Goal: Communication & Community: Connect with others

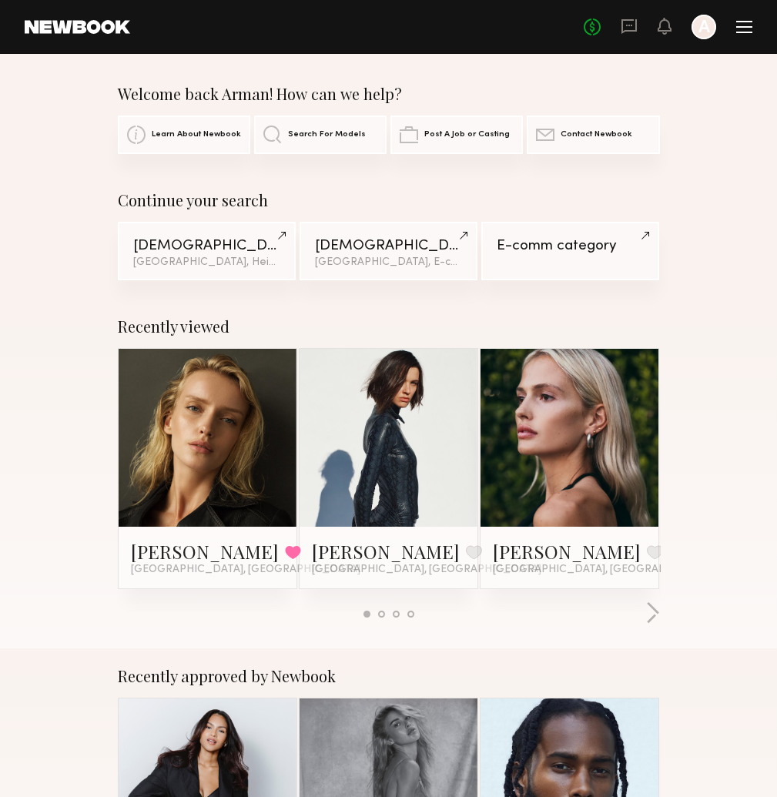
drag, startPoint x: 409, startPoint y: 521, endPoint x: 422, endPoint y: 470, distance: 52.5
click at [412, 505] on div "Kristina S. Favorite Los Angeles, CA" at bounding box center [388, 468] width 179 height 241
click at [406, 438] on link at bounding box center [388, 438] width 79 height 178
click at [564, 453] on link at bounding box center [569, 438] width 79 height 178
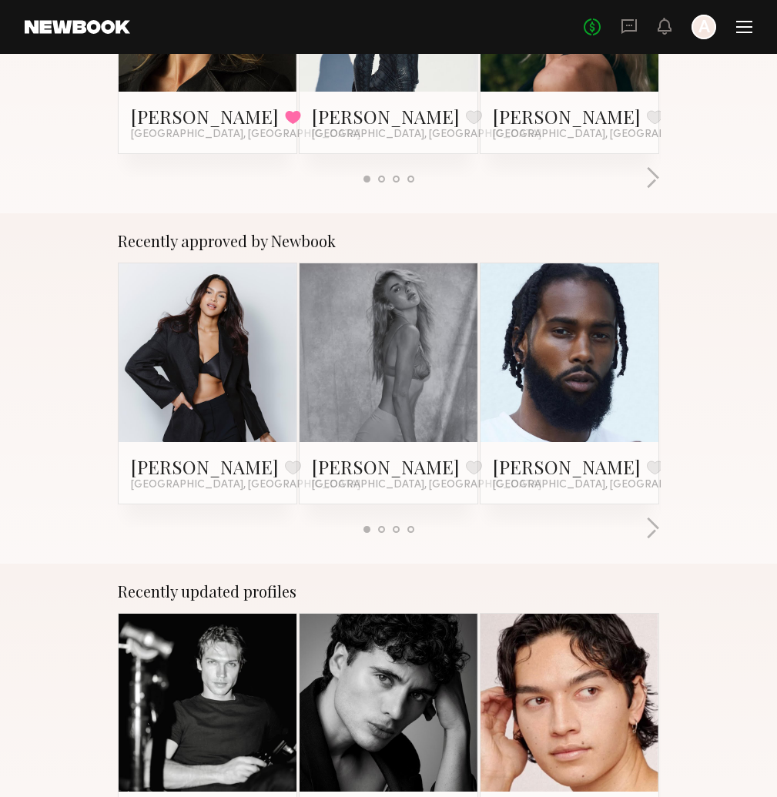
scroll to position [488, 0]
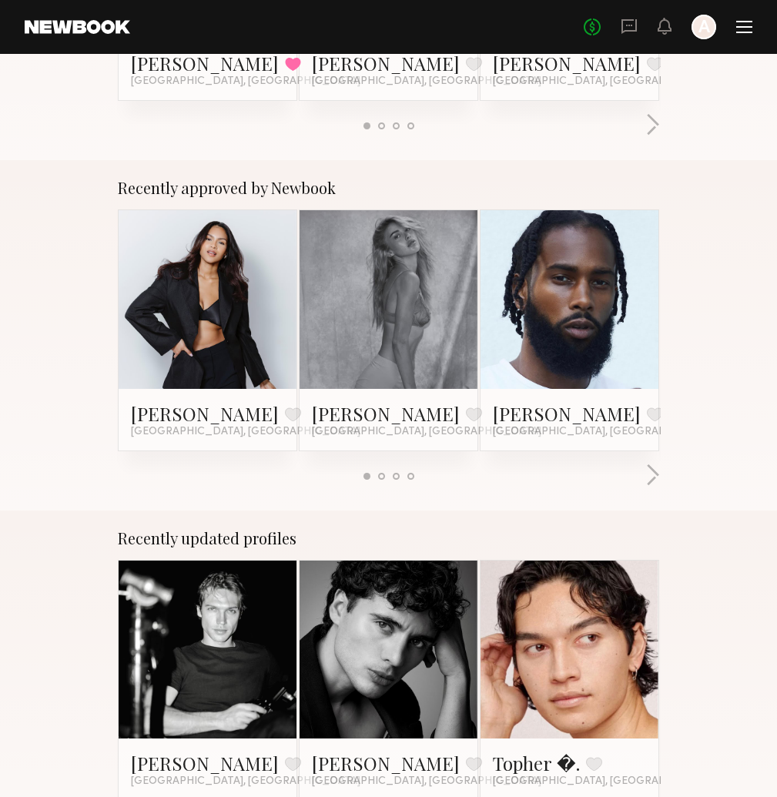
click at [394, 289] on link at bounding box center [388, 299] width 79 height 178
click at [655, 478] on button "button" at bounding box center [653, 476] width 15 height 25
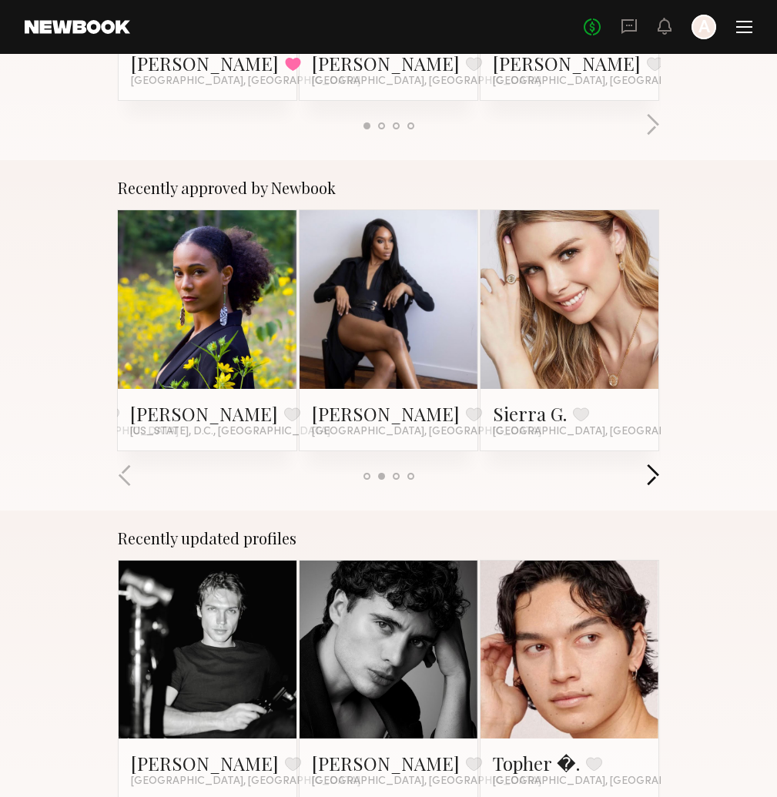
click at [655, 478] on button "button" at bounding box center [653, 476] width 15 height 25
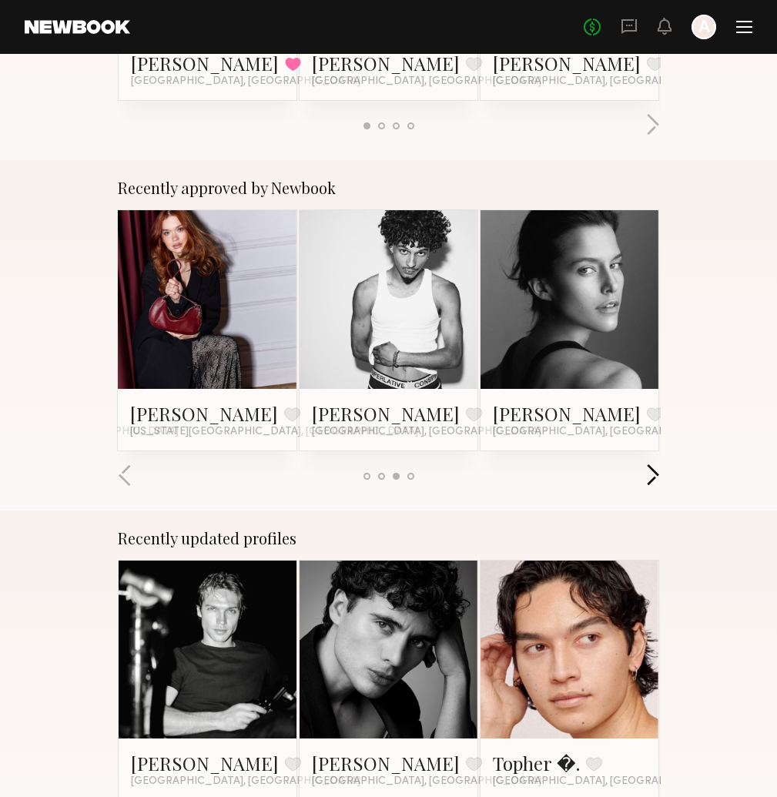
click at [655, 478] on button "button" at bounding box center [653, 476] width 15 height 25
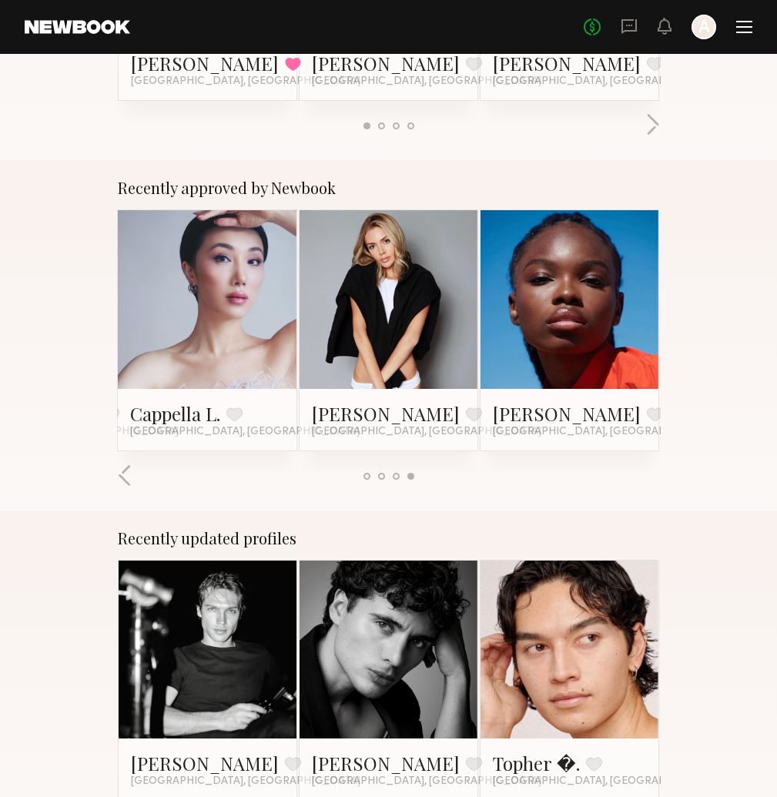
click at [655, 478] on div at bounding box center [389, 476] width 542 height 25
drag, startPoint x: 505, startPoint y: 458, endPoint x: 543, endPoint y: 423, distance: 52.3
click at [507, 458] on div "Charisse P. Favorite Boston, MA Johanna C. Favorite Miami, FL Allante B. Favori…" at bounding box center [389, 342] width 544 height 264
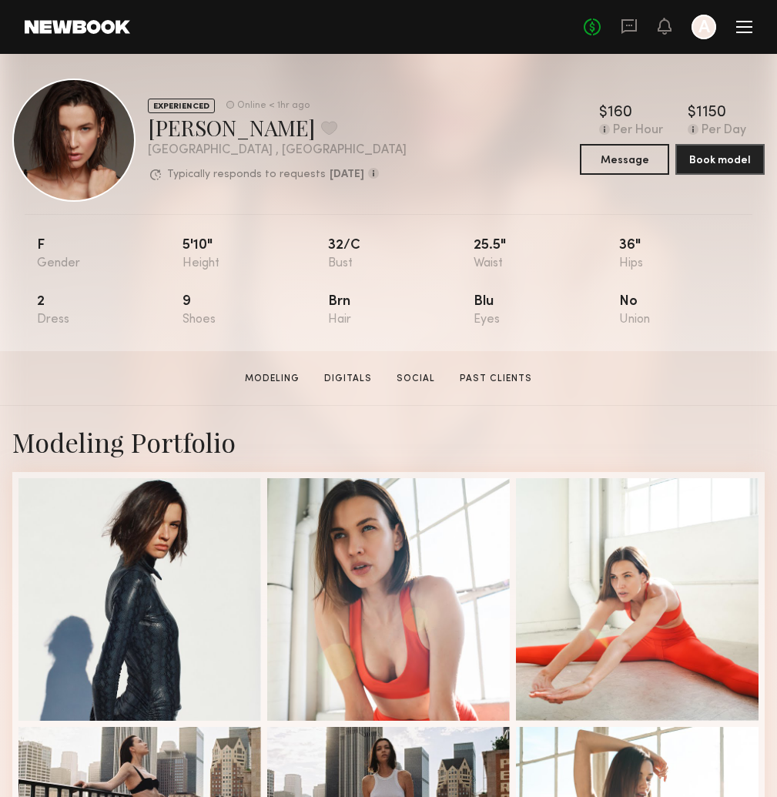
click at [95, 23] on link at bounding box center [78, 27] width 106 height 14
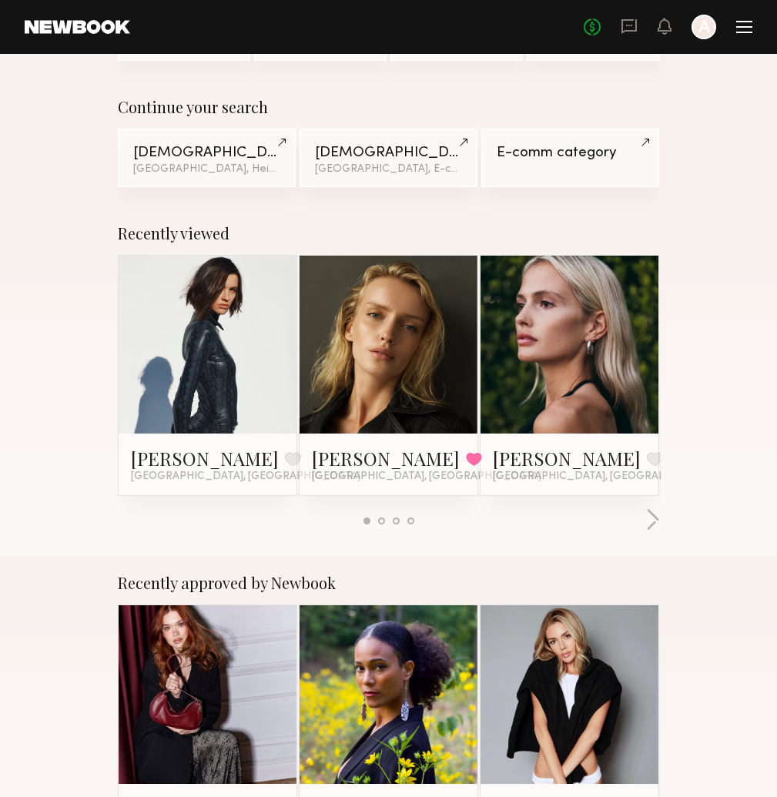
scroll to position [97, 0]
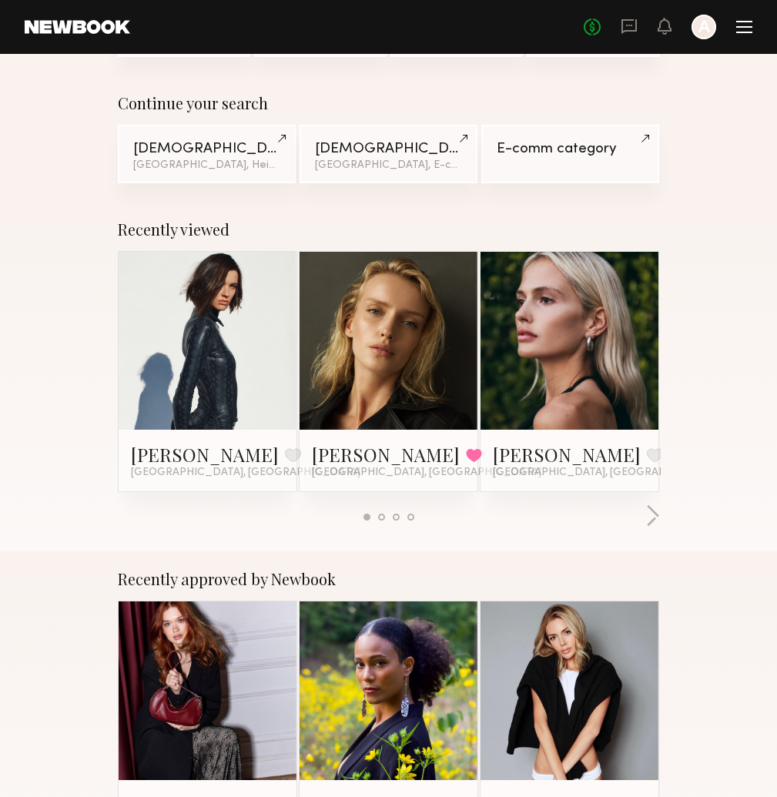
click at [625, 35] on link at bounding box center [629, 27] width 17 height 19
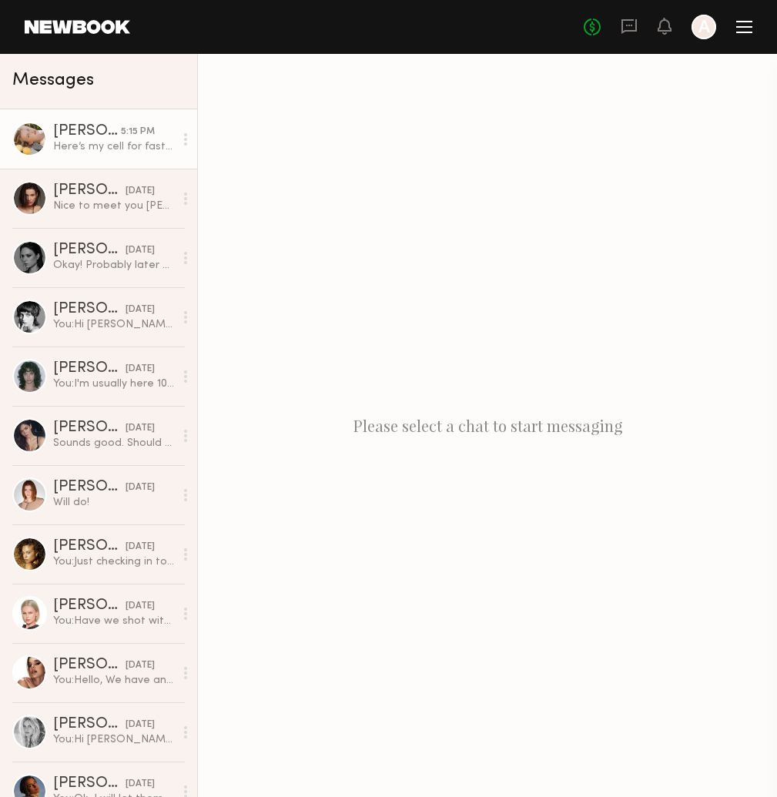
click at [137, 126] on div "5:15 PM" at bounding box center [138, 132] width 34 height 15
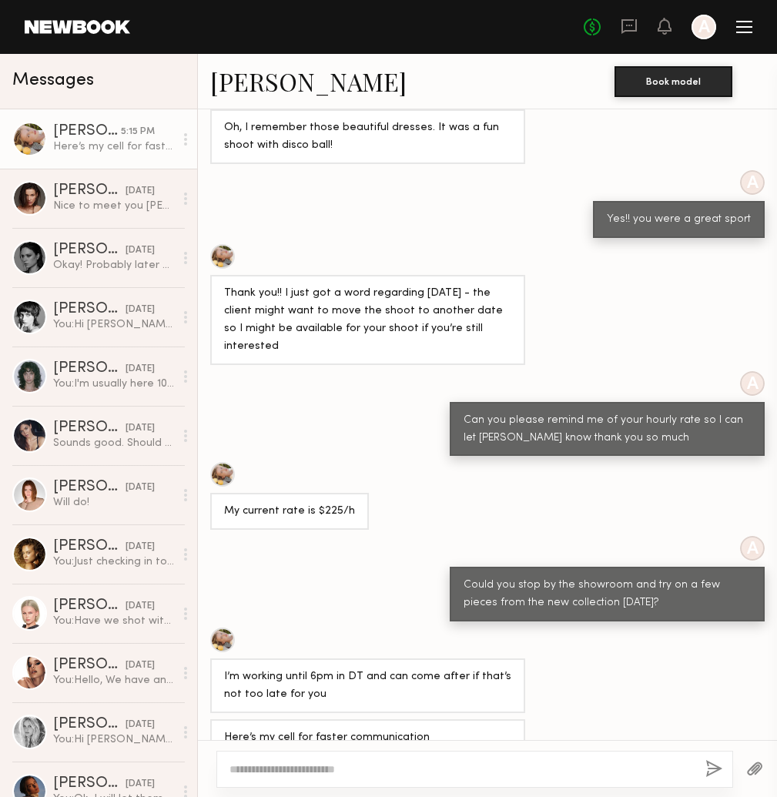
scroll to position [301, 0]
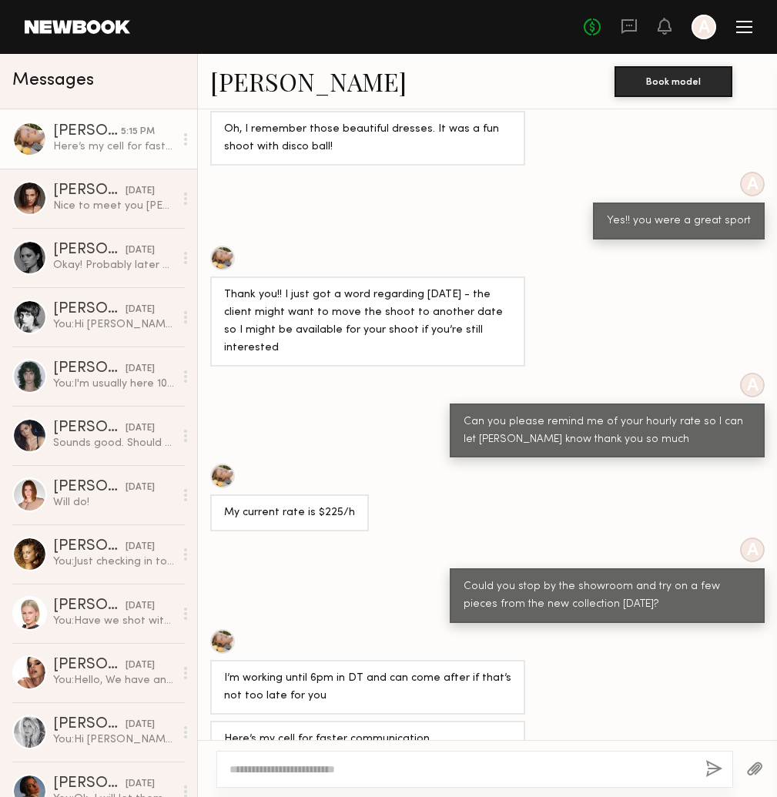
drag, startPoint x: 416, startPoint y: 200, endPoint x: 199, endPoint y: 182, distance: 218.0
click at [416, 200] on div "A Yes!! you were a great sport" at bounding box center [487, 206] width 579 height 68
drag, startPoint x: 374, startPoint y: 213, endPoint x: 394, endPoint y: 214, distance: 20.0
click at [394, 214] on div "A Yes!! you were a great sport" at bounding box center [487, 206] width 579 height 68
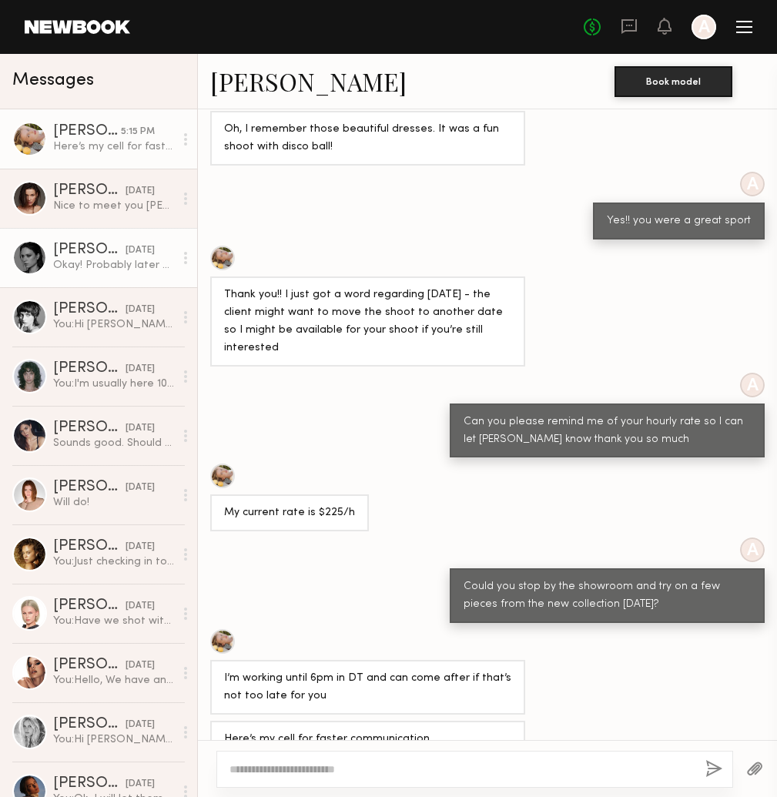
click at [99, 250] on div "Tori W." at bounding box center [89, 250] width 72 height 15
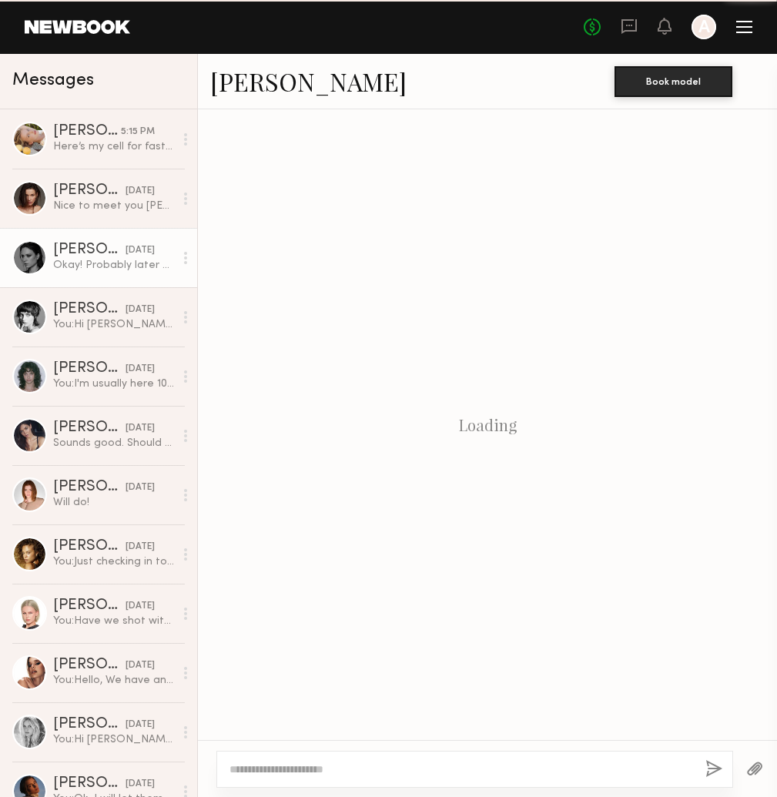
scroll to position [1205, 0]
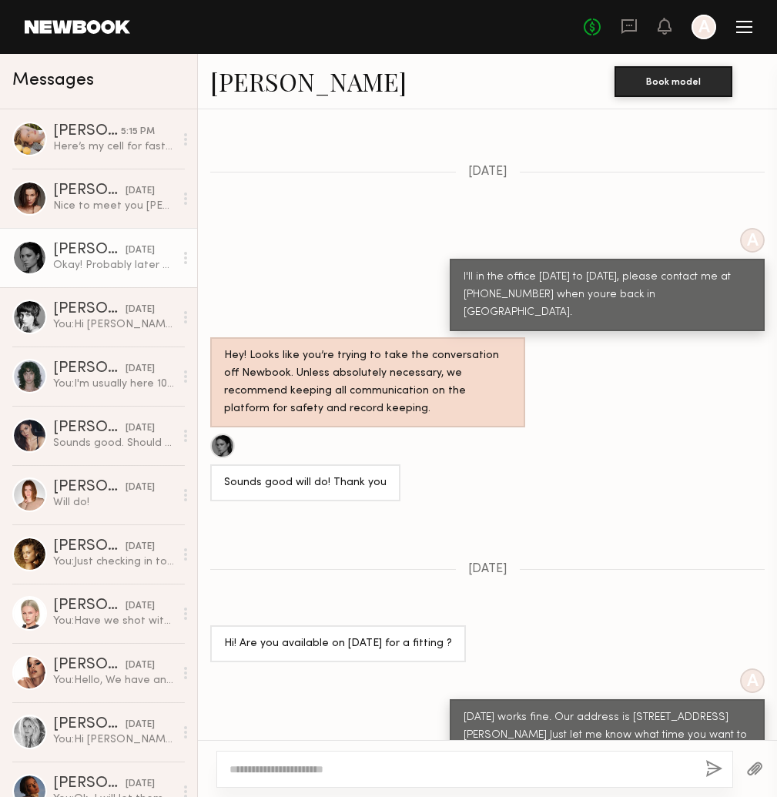
drag, startPoint x: 35, startPoint y: 253, endPoint x: 37, endPoint y: 261, distance: 8.0
click at [35, 255] on div at bounding box center [29, 257] width 35 height 35
drag, startPoint x: 32, startPoint y: 257, endPoint x: 62, endPoint y: 252, distance: 29.6
click at [33, 257] on div at bounding box center [29, 257] width 35 height 35
click at [72, 245] on div "[PERSON_NAME]" at bounding box center [89, 250] width 72 height 15
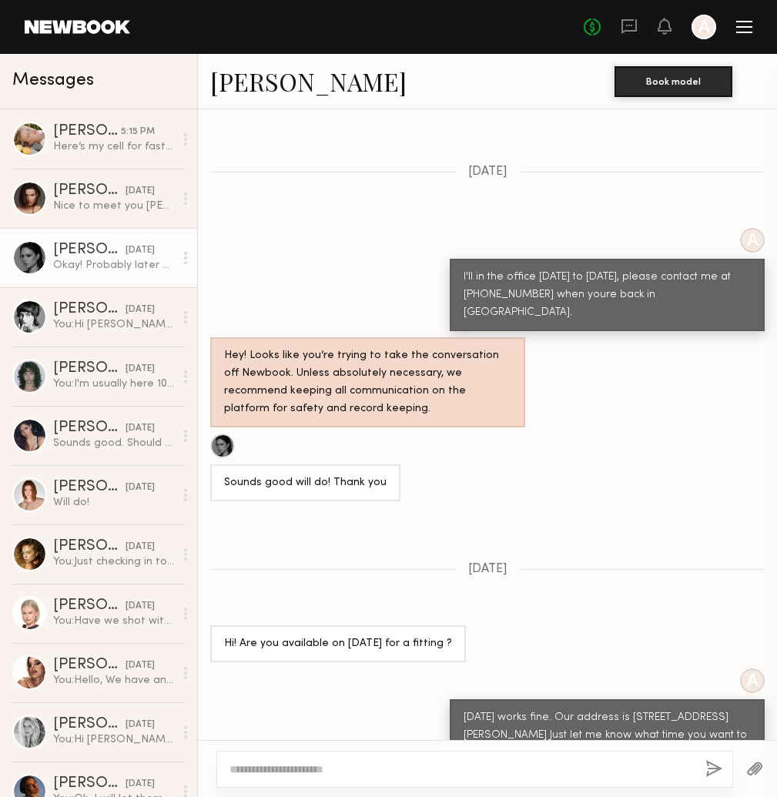
scroll to position [0, 0]
click at [406, 762] on textarea at bounding box center [462, 769] width 464 height 15
click at [406, 755] on div at bounding box center [474, 769] width 517 height 37
click at [576, 773] on textarea at bounding box center [462, 769] width 464 height 15
type textarea "*"
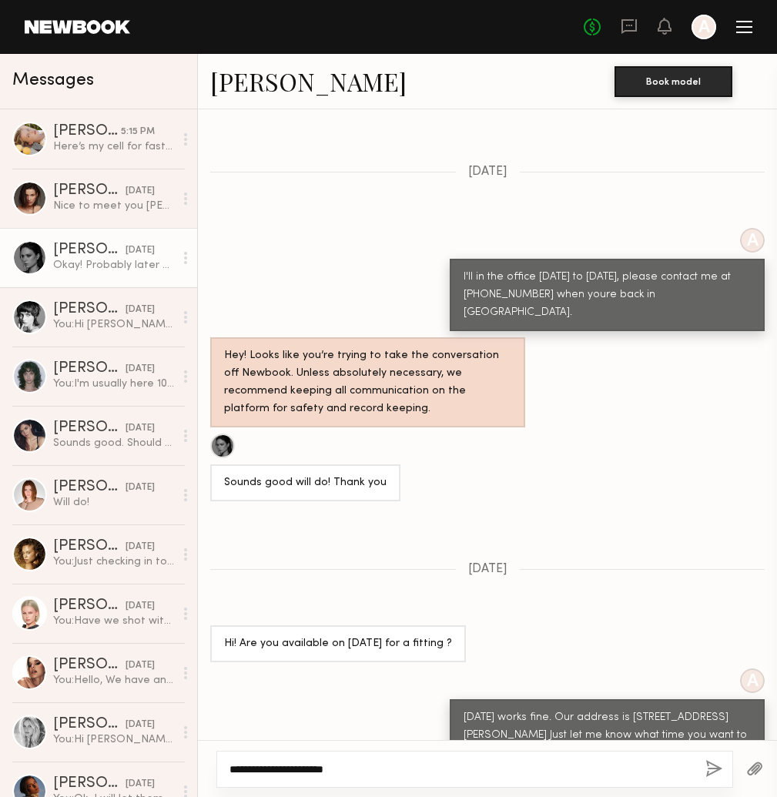
type textarea "**********"
click at [715, 763] on button "button" at bounding box center [714, 769] width 17 height 19
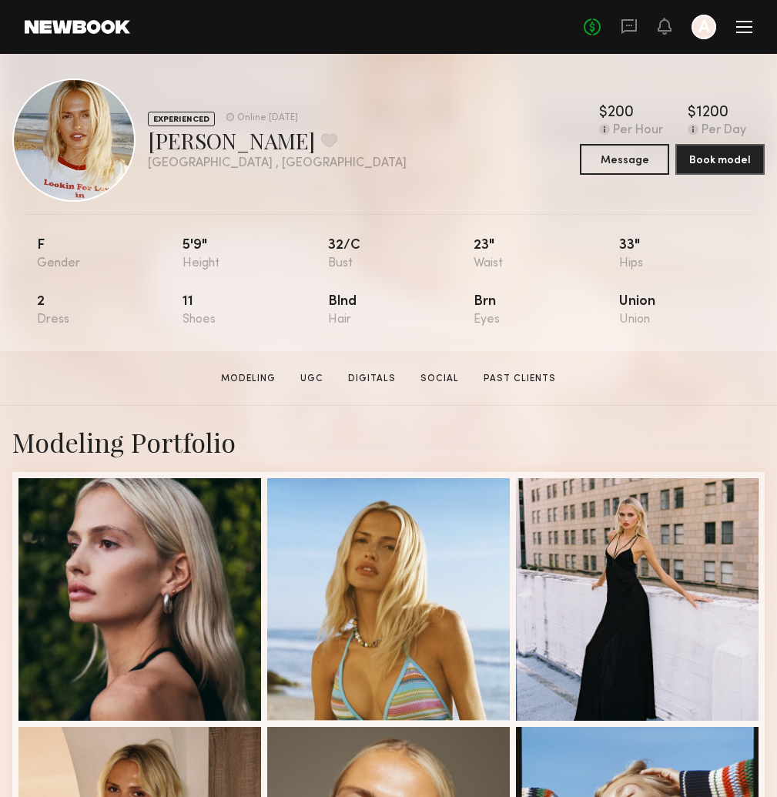
click at [642, 25] on div "No fees up to $5,000 A" at bounding box center [668, 27] width 169 height 25
drag, startPoint x: 627, startPoint y: 27, endPoint x: 625, endPoint y: 38, distance: 11.0
click at [627, 27] on icon at bounding box center [629, 26] width 17 height 17
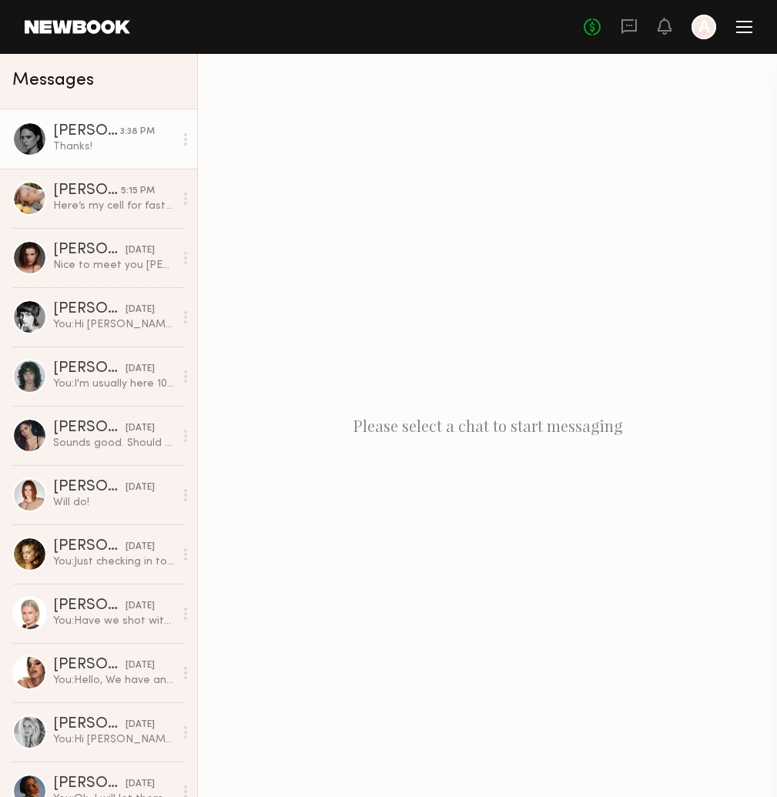
click at [36, 135] on div at bounding box center [29, 139] width 35 height 35
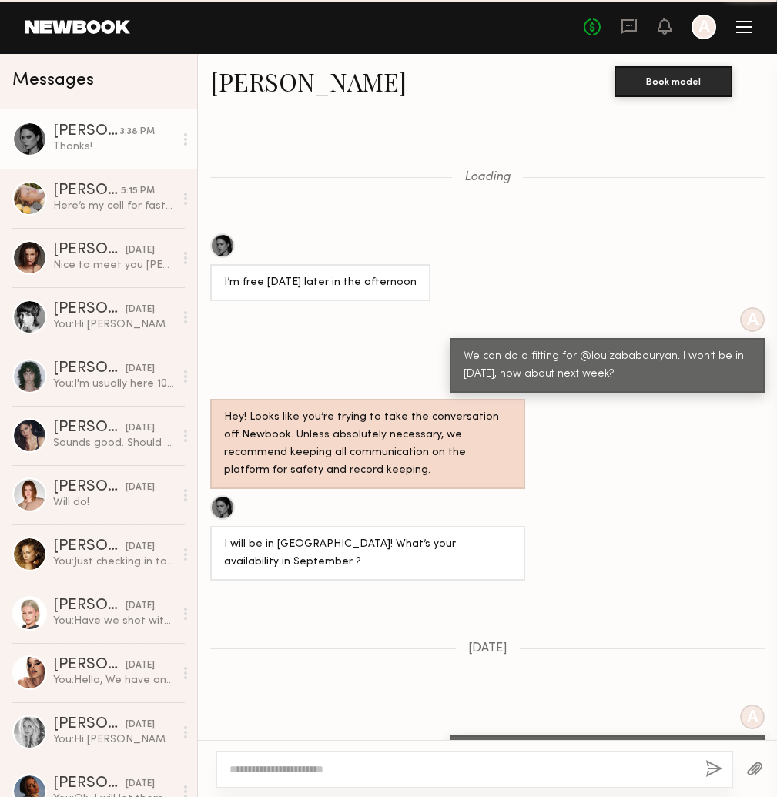
scroll to position [793, 0]
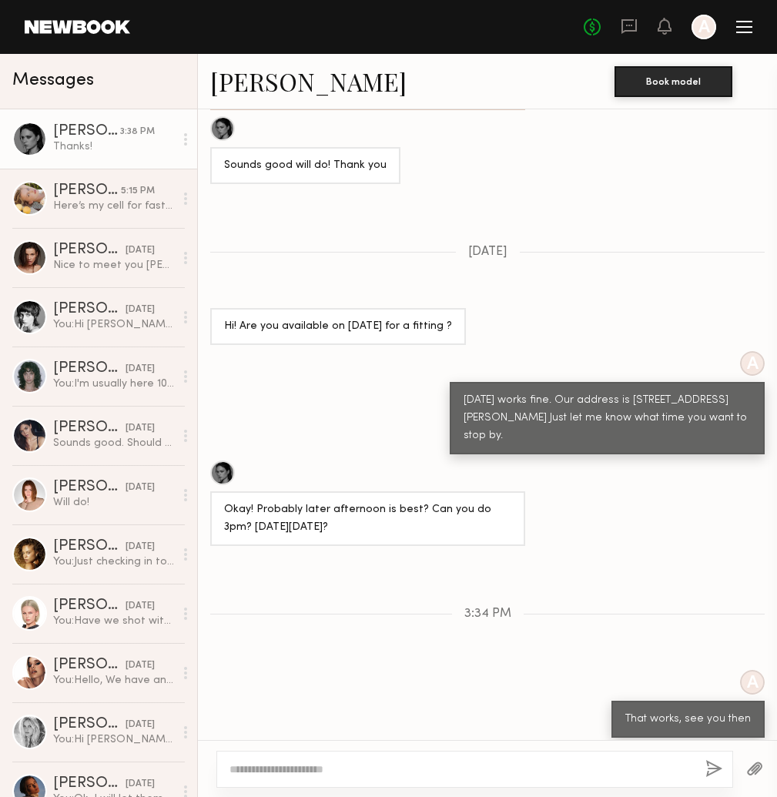
click at [243, 86] on link "Tori W." at bounding box center [308, 81] width 196 height 33
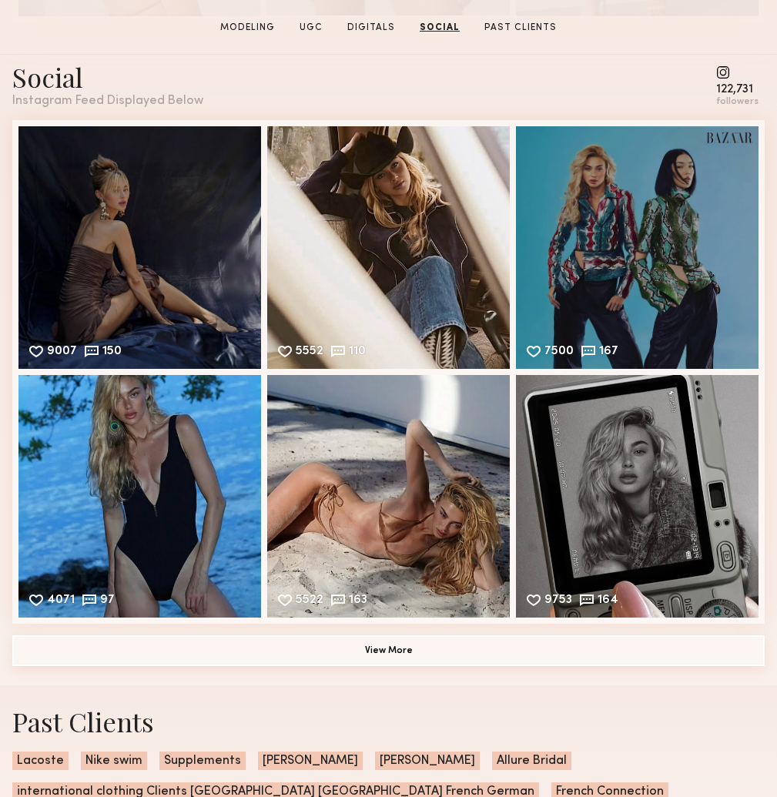
scroll to position [3558, 0]
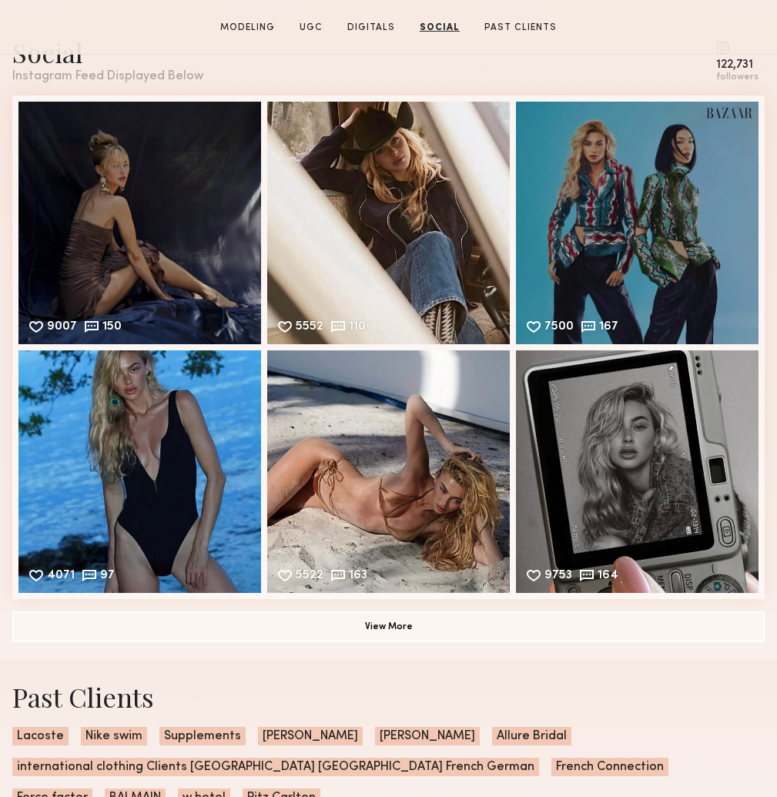
click at [404, 649] on div "Social Instagram Feed Displayed Below 122,731 followers 9007 150 Likes & commen…" at bounding box center [388, 338] width 753 height 645
click at [388, 626] on button "View More" at bounding box center [388, 626] width 753 height 31
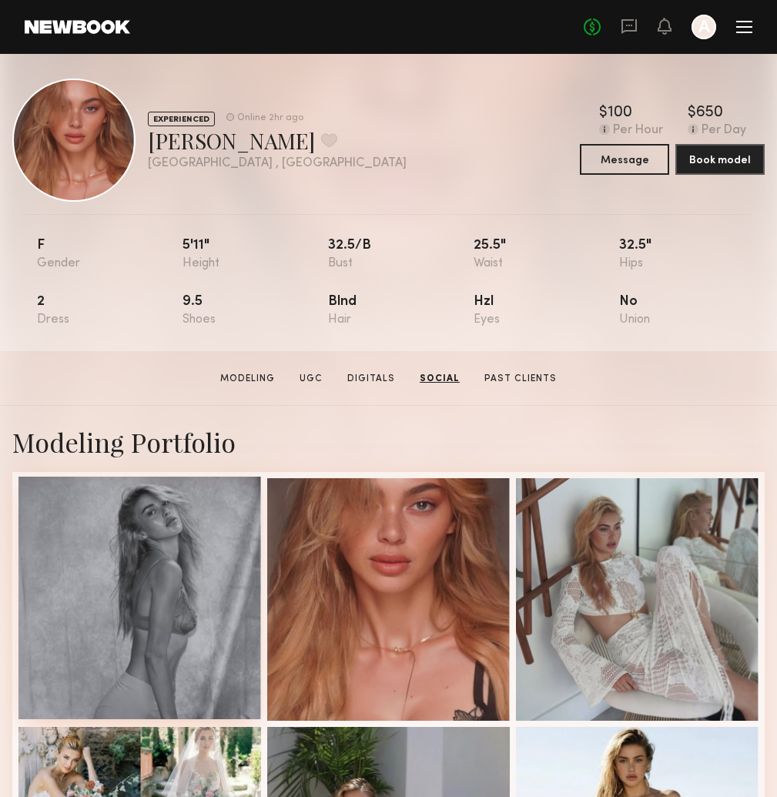
scroll to position [0, 0]
click at [122, 606] on div at bounding box center [139, 598] width 243 height 243
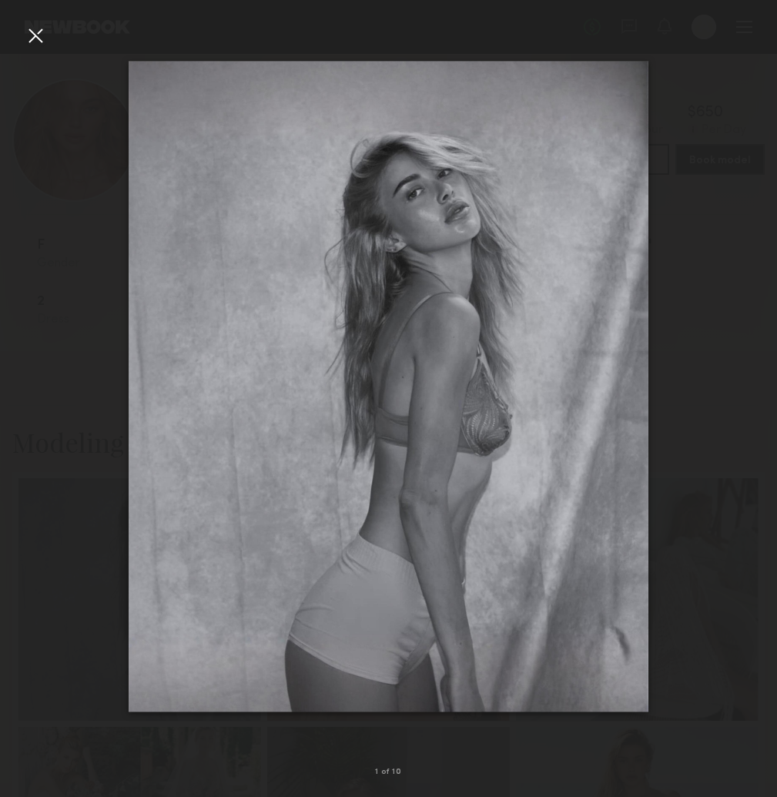
click at [719, 359] on div at bounding box center [388, 386] width 777 height 723
click at [773, 381] on div at bounding box center [761, 386] width 31 height 723
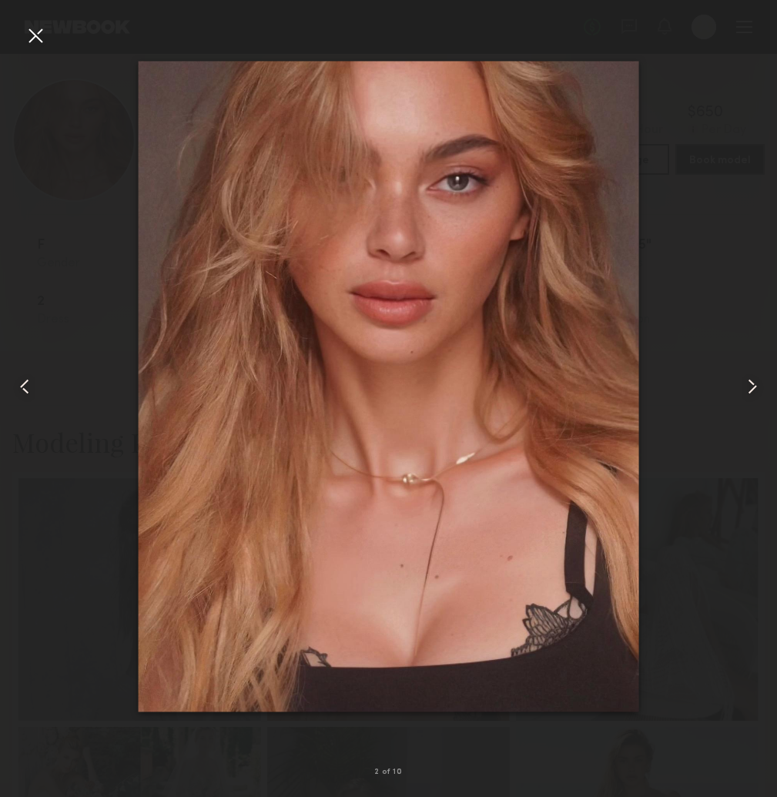
click at [760, 384] on common-icon at bounding box center [752, 386] width 25 height 25
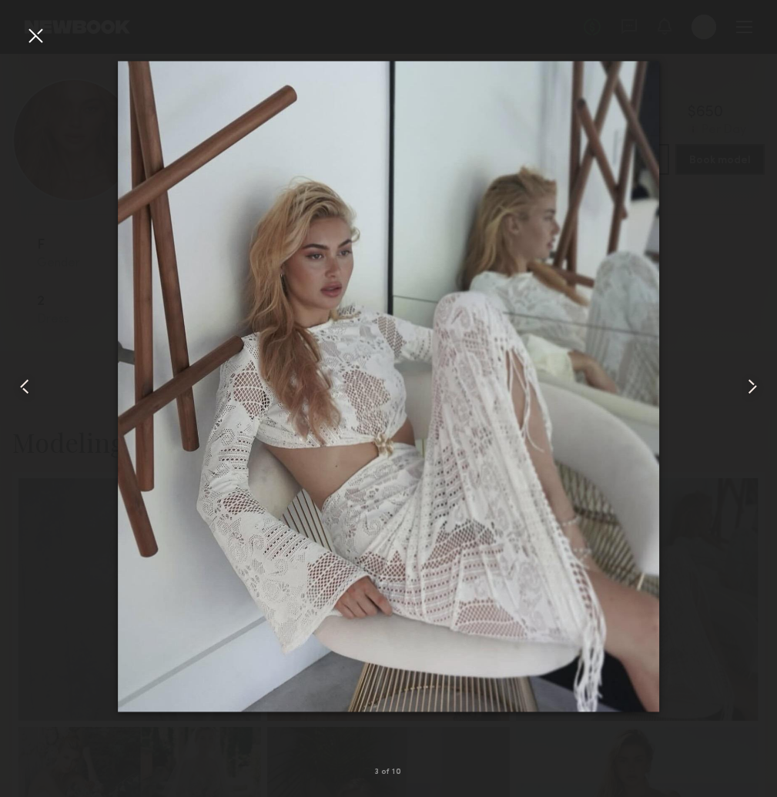
click at [32, 384] on common-icon at bounding box center [24, 386] width 25 height 25
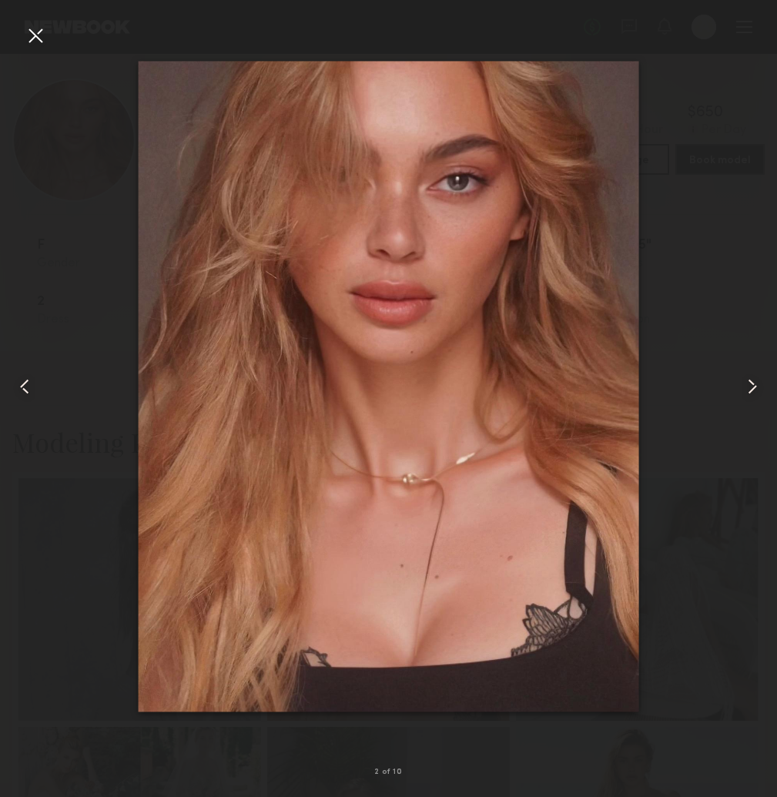
click at [747, 387] on common-icon at bounding box center [752, 386] width 25 height 25
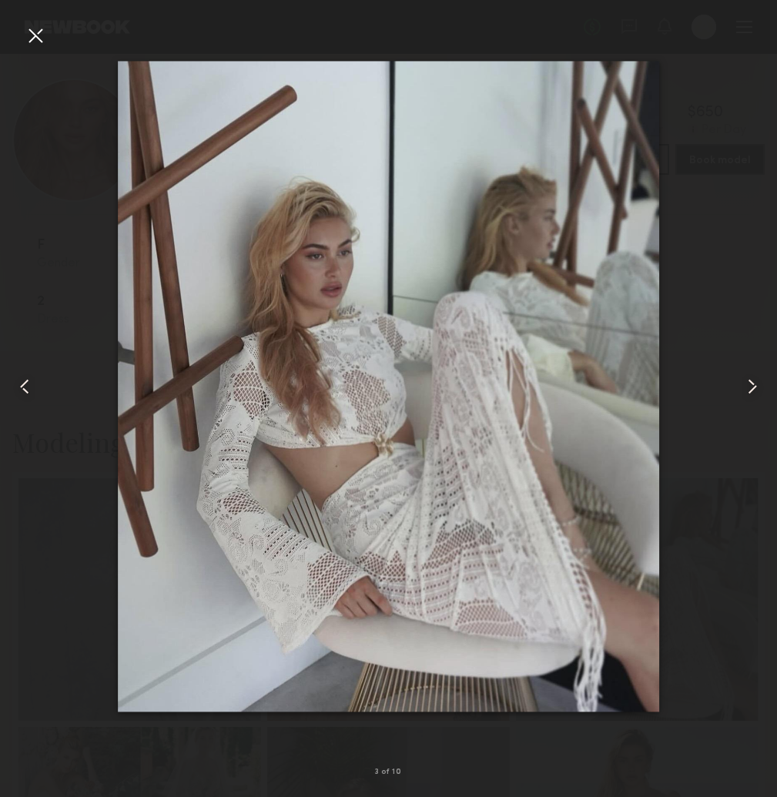
click at [747, 387] on common-icon at bounding box center [752, 386] width 25 height 25
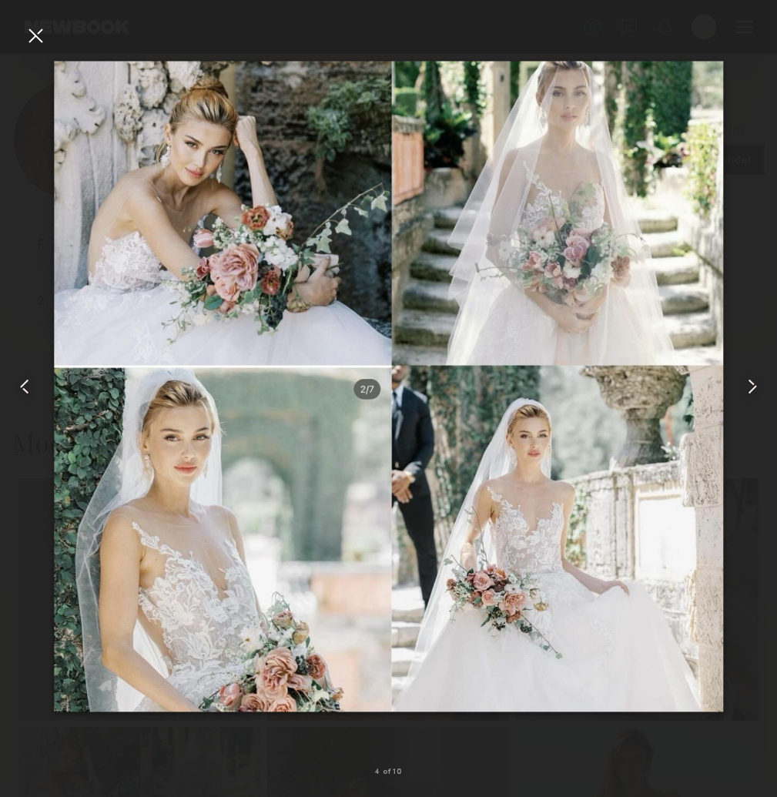
click at [747, 387] on common-icon at bounding box center [752, 386] width 25 height 25
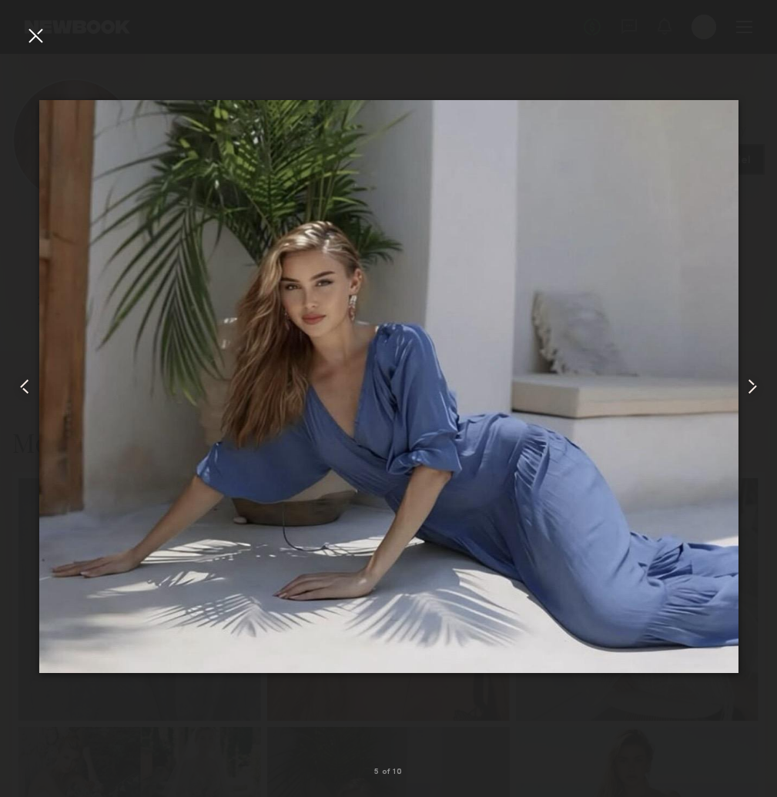
click at [747, 387] on common-icon at bounding box center [752, 386] width 25 height 25
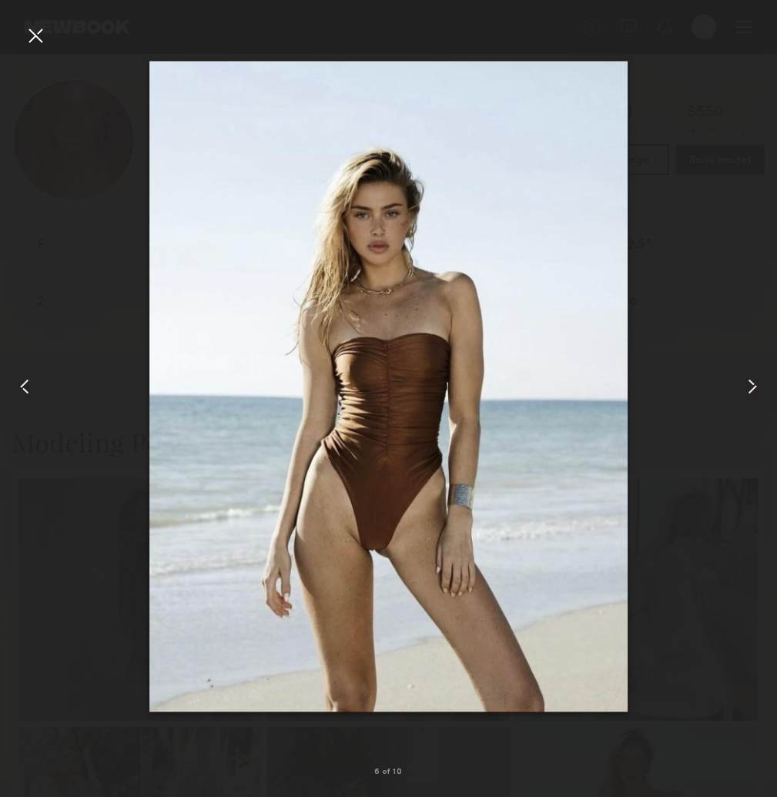
click at [747, 387] on common-icon at bounding box center [752, 386] width 25 height 25
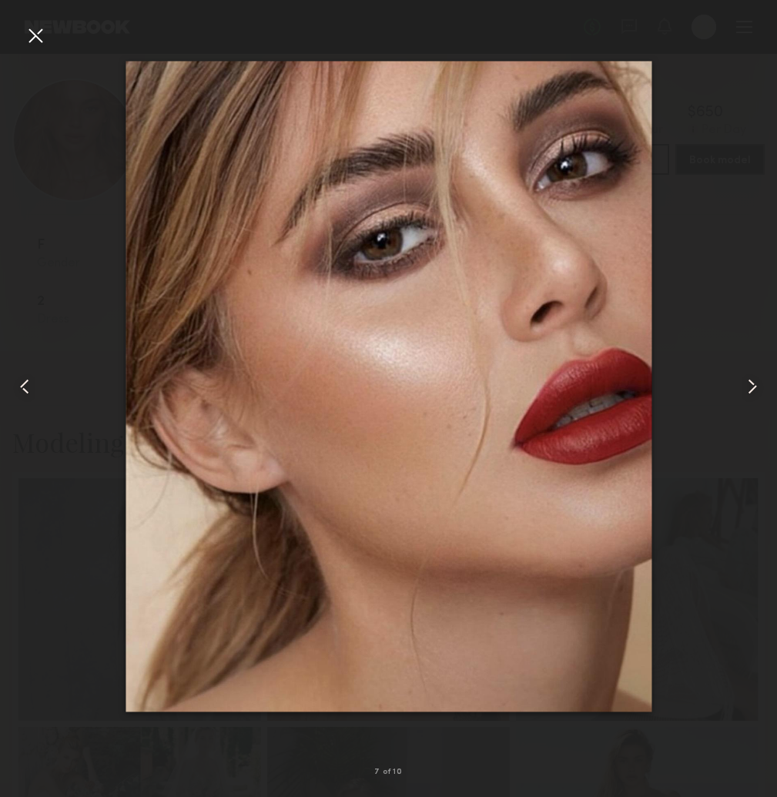
click at [747, 387] on common-icon at bounding box center [752, 386] width 25 height 25
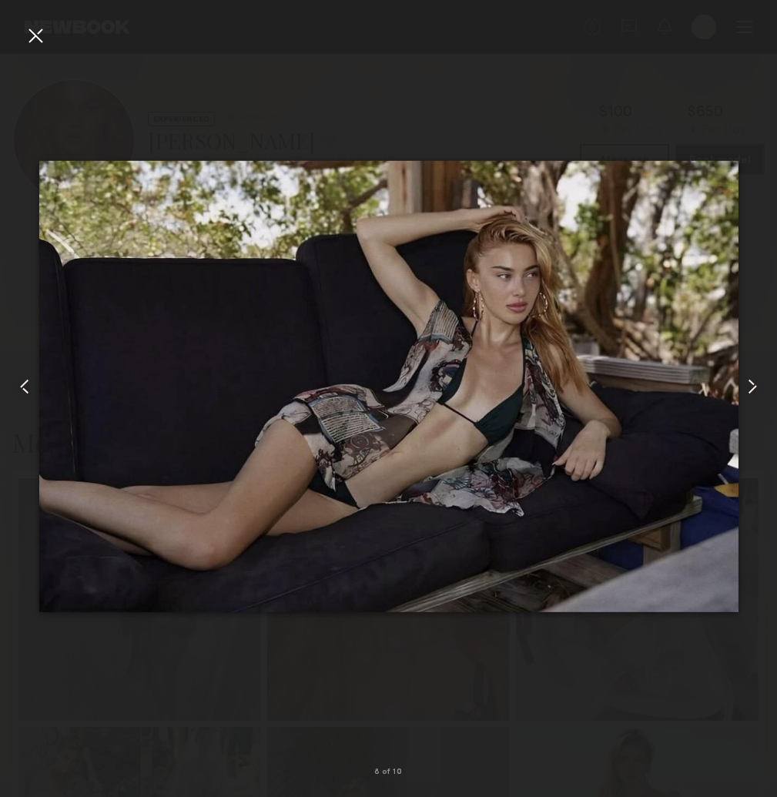
click at [747, 387] on common-icon at bounding box center [752, 386] width 25 height 25
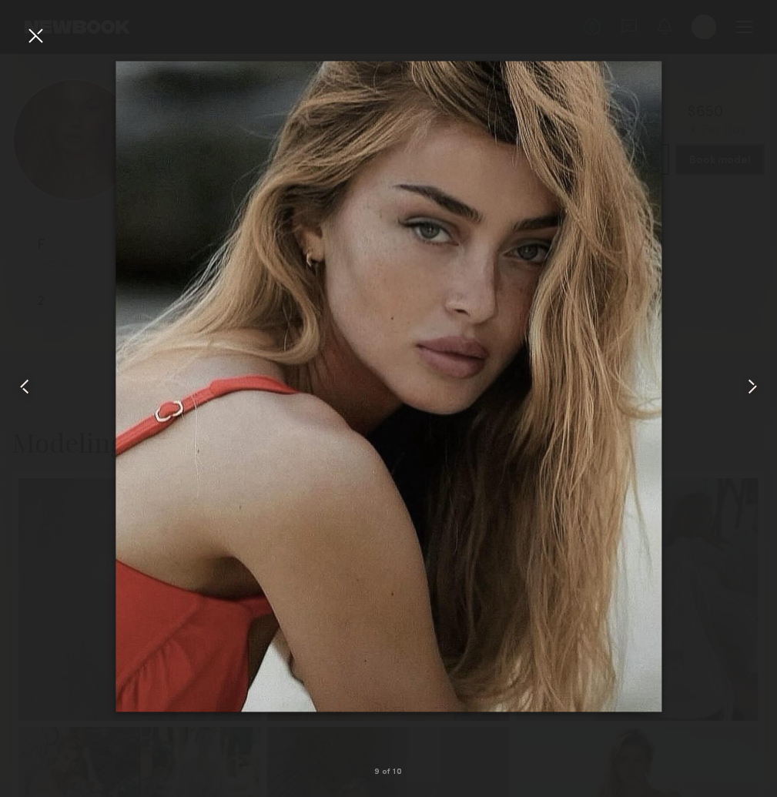
click at [747, 387] on common-icon at bounding box center [752, 386] width 25 height 25
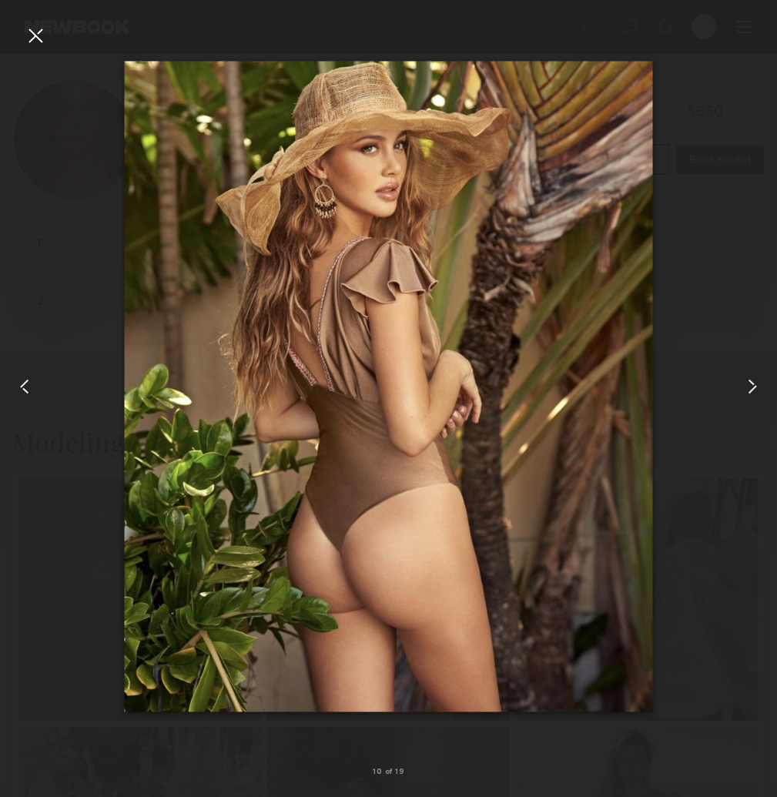
click at [747, 387] on common-icon at bounding box center [752, 386] width 25 height 25
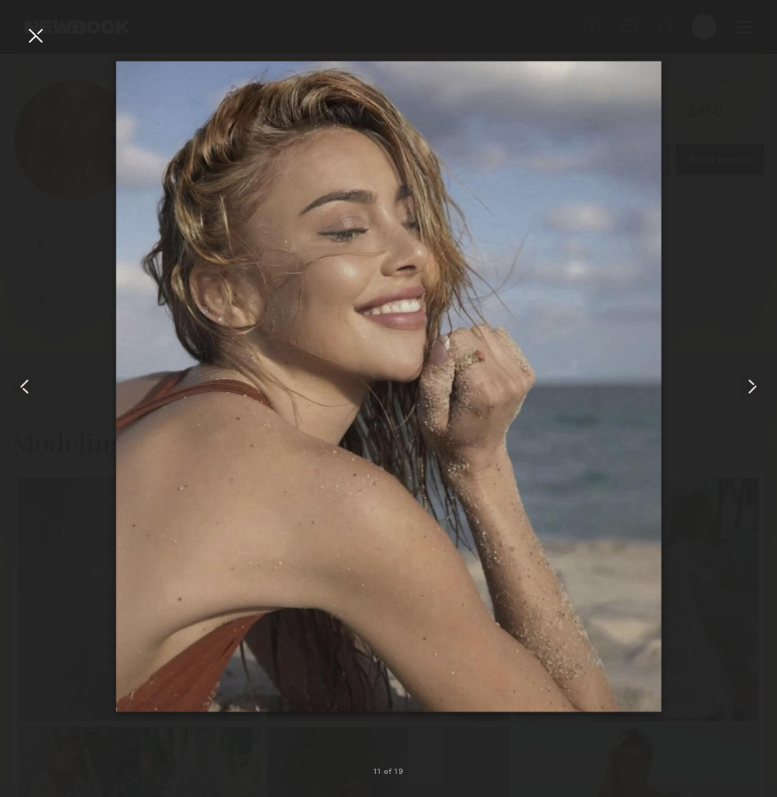
click at [747, 387] on common-icon at bounding box center [752, 386] width 25 height 25
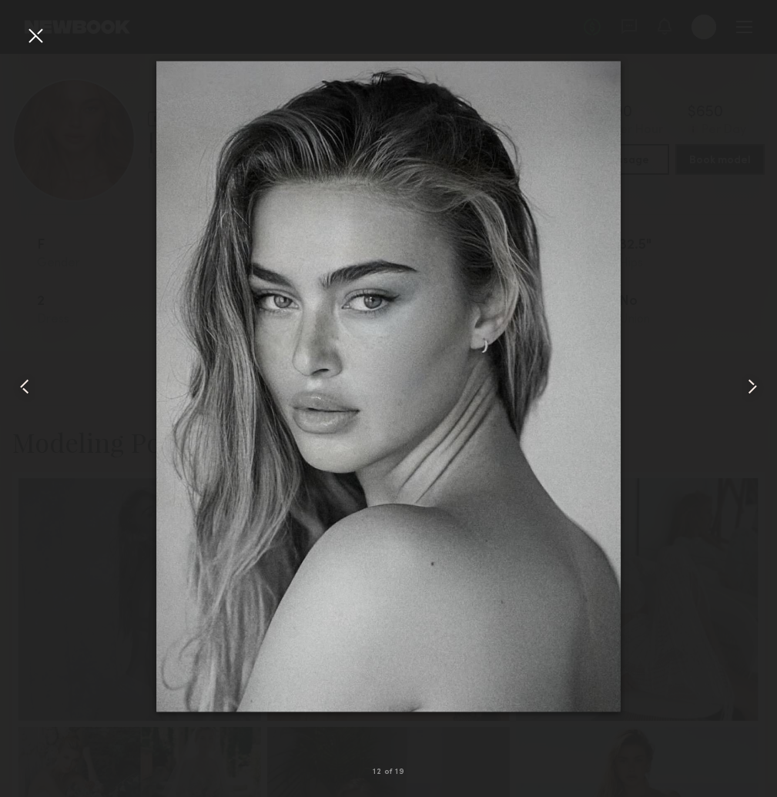
click at [747, 387] on common-icon at bounding box center [752, 386] width 25 height 25
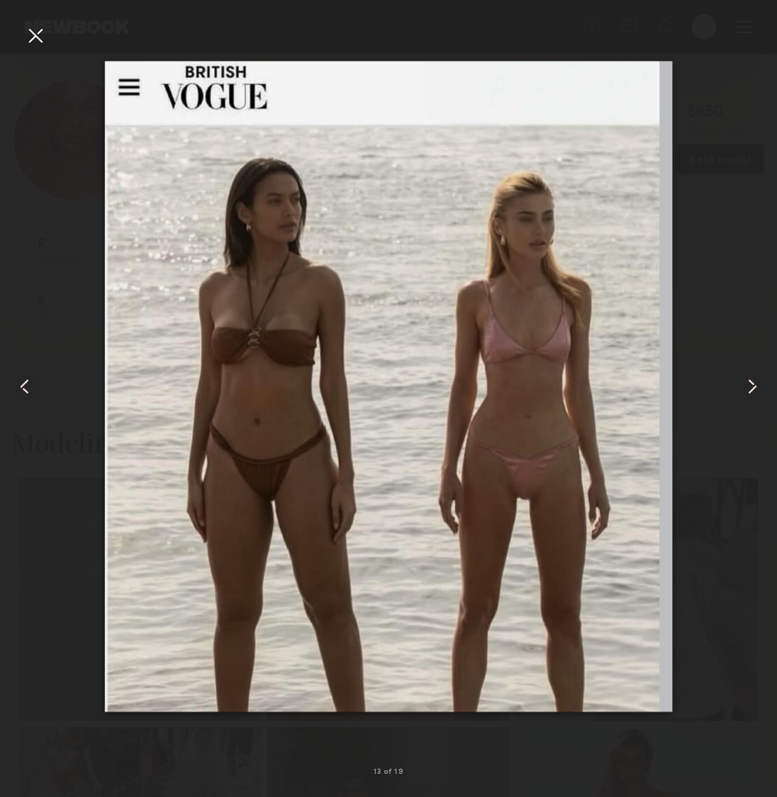
click at [747, 387] on common-icon at bounding box center [752, 386] width 25 height 25
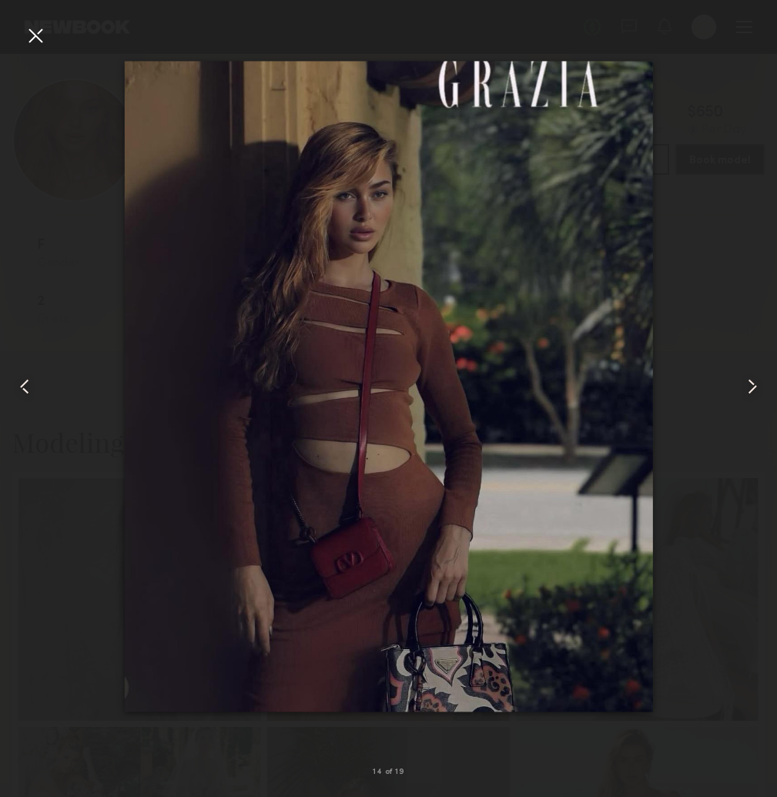
click at [747, 387] on common-icon at bounding box center [752, 386] width 25 height 25
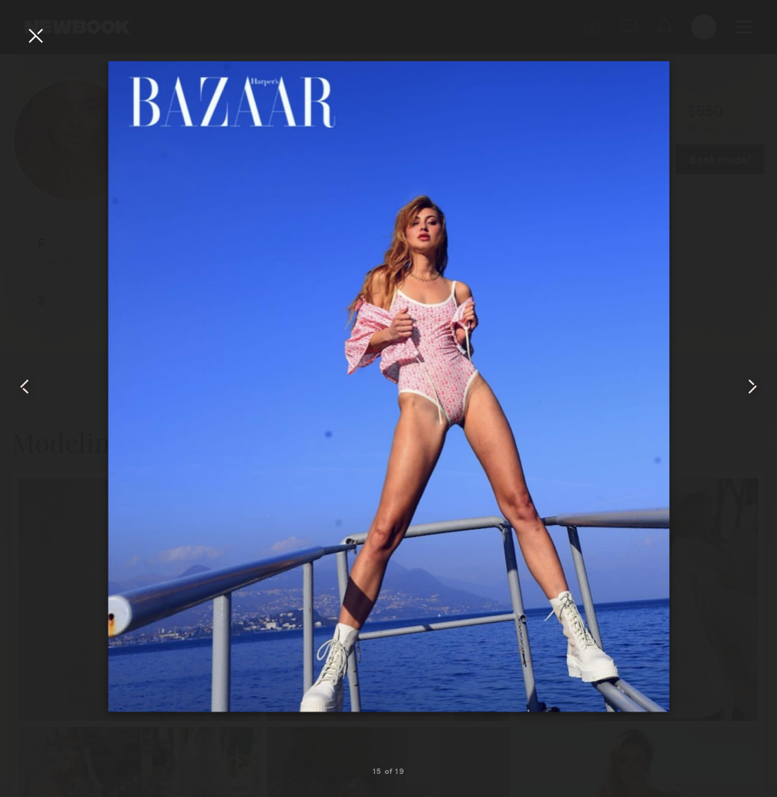
click at [747, 387] on common-icon at bounding box center [752, 386] width 25 height 25
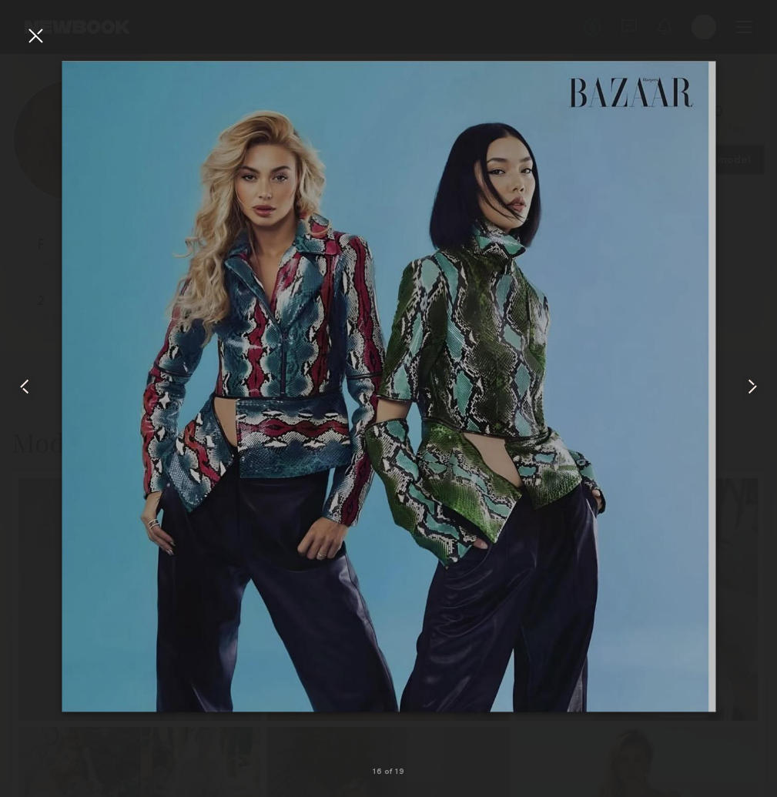
click at [747, 387] on common-icon at bounding box center [752, 386] width 25 height 25
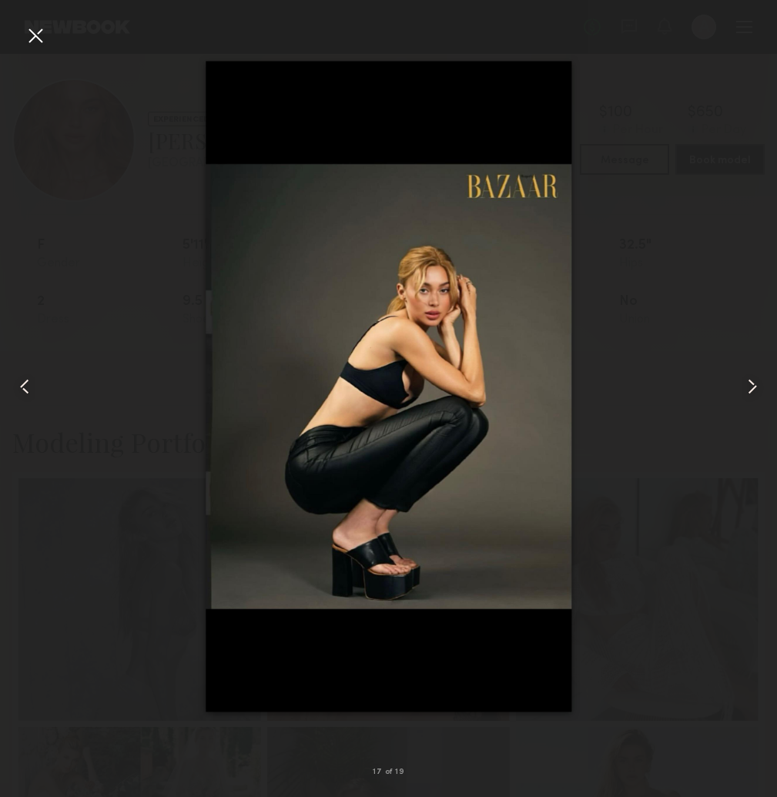
click at [747, 387] on common-icon at bounding box center [752, 386] width 25 height 25
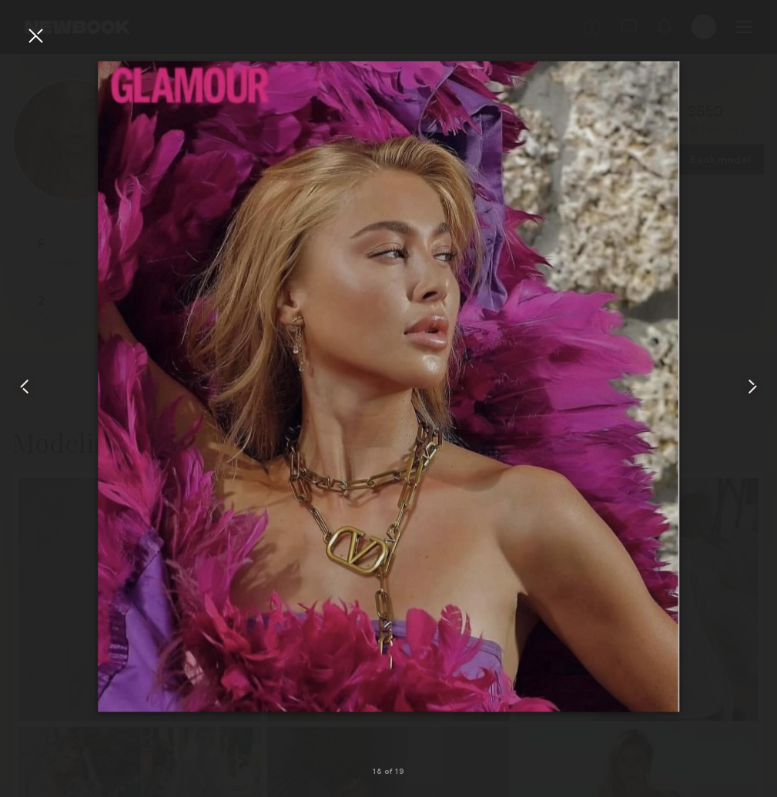
click at [747, 387] on common-icon at bounding box center [752, 386] width 25 height 25
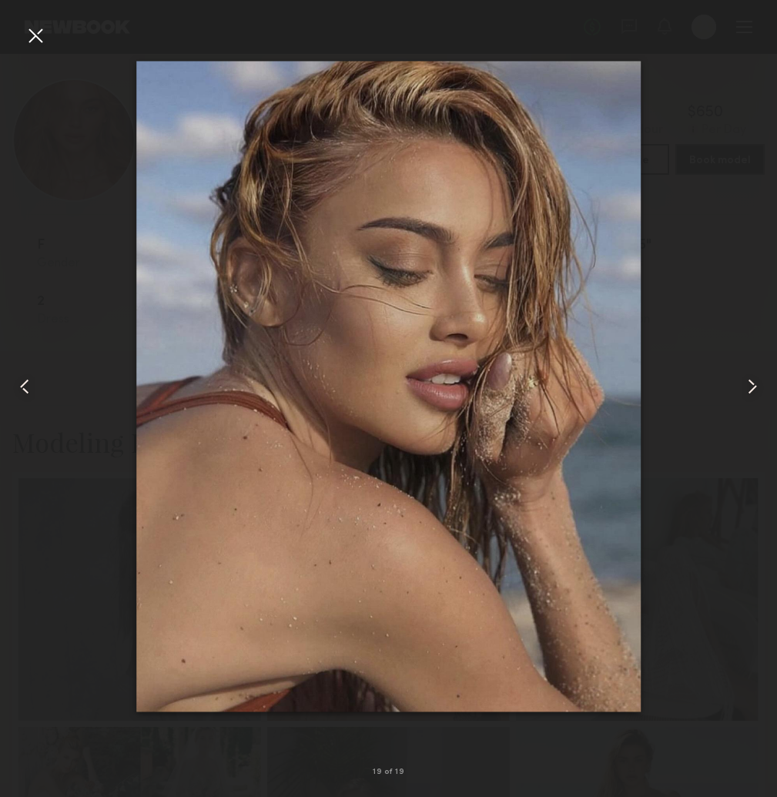
click at [747, 387] on common-icon at bounding box center [752, 386] width 25 height 25
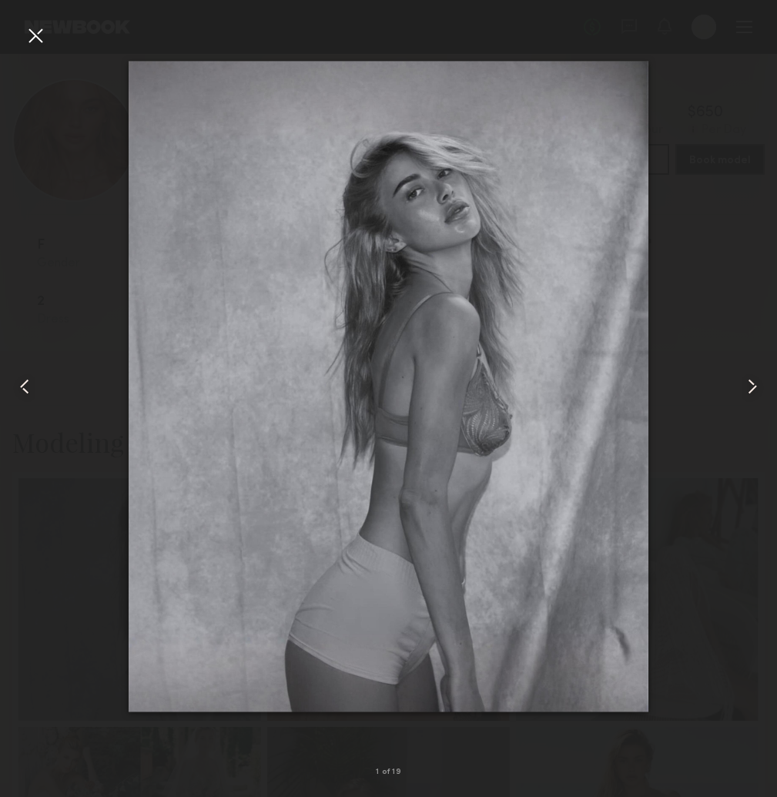
click at [747, 387] on common-icon at bounding box center [752, 386] width 25 height 25
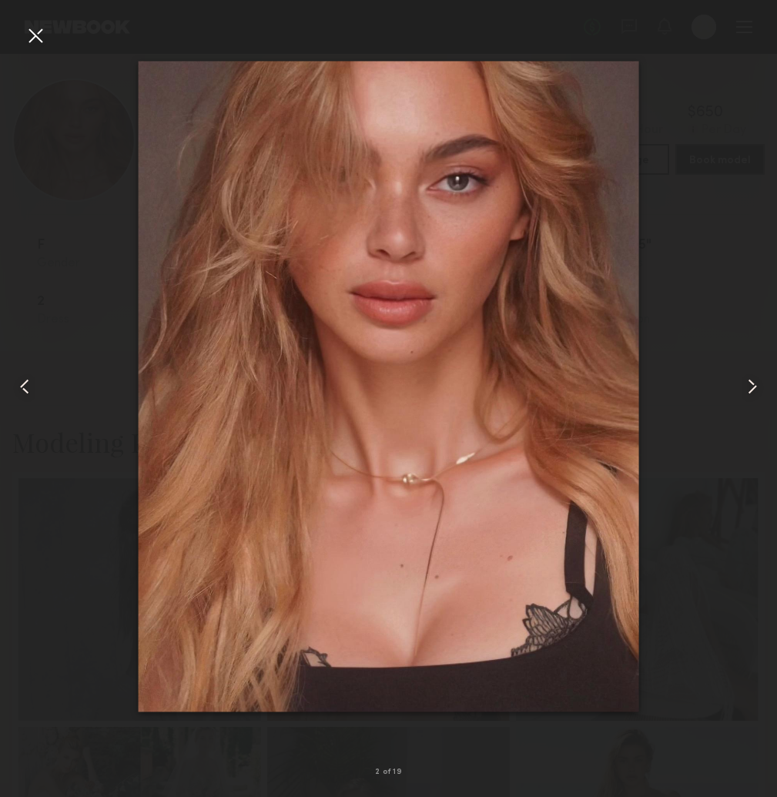
click at [747, 387] on common-icon at bounding box center [752, 386] width 25 height 25
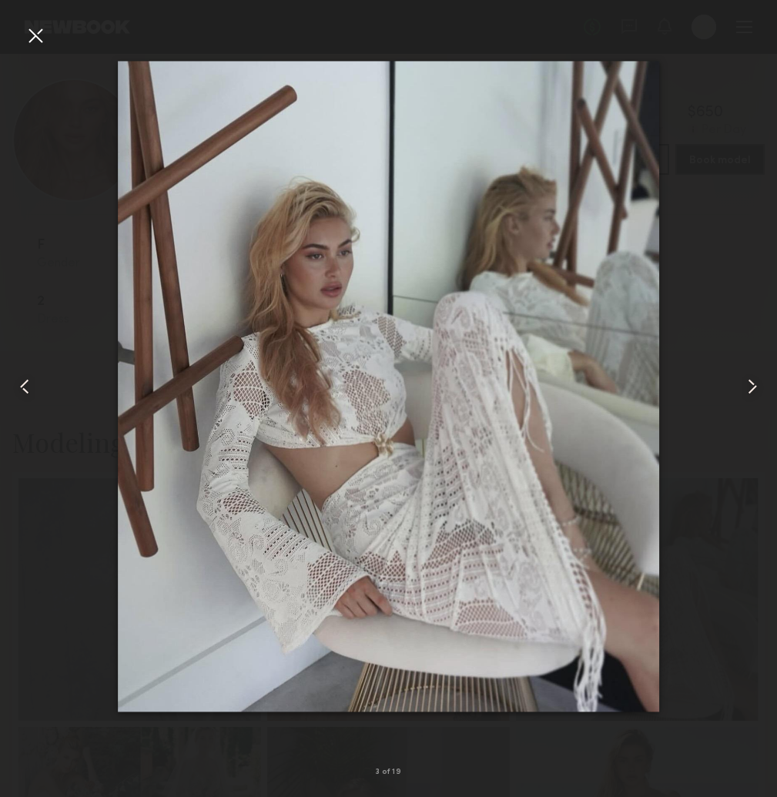
click at [35, 33] on div at bounding box center [35, 35] width 25 height 25
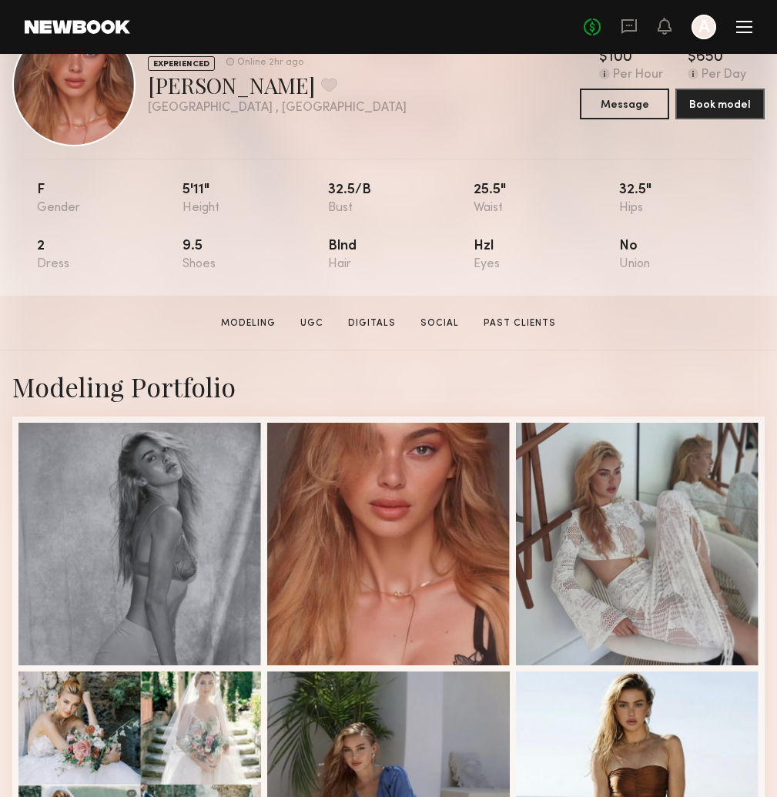
scroll to position [72, 0]
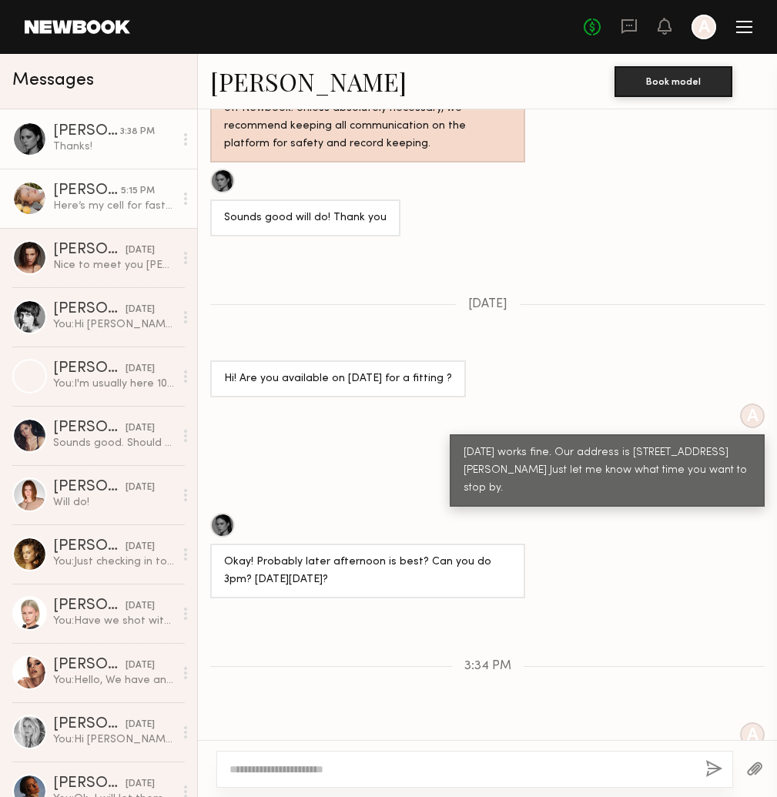
scroll to position [1018, 0]
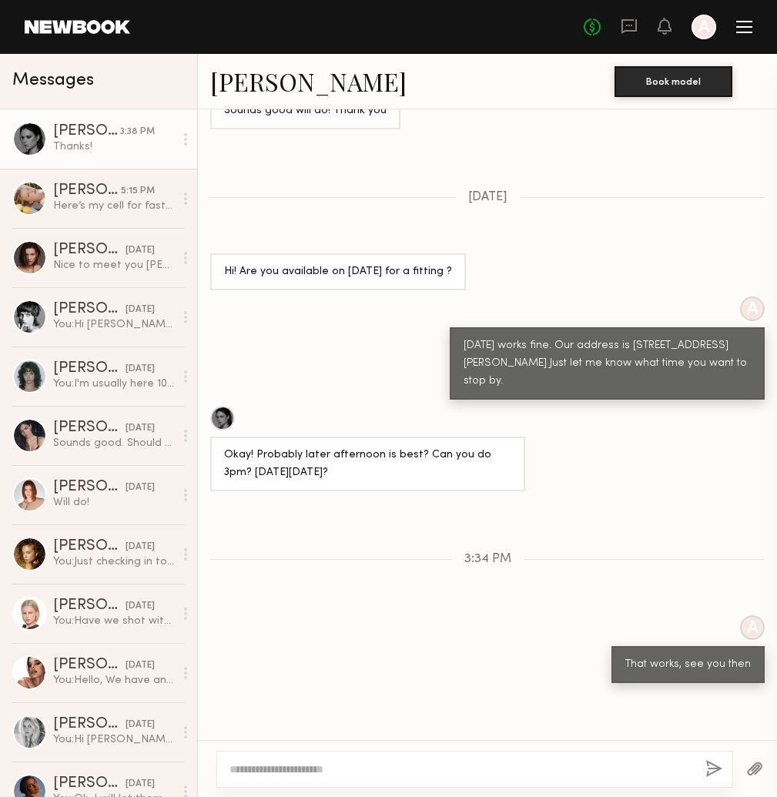
click at [120, 141] on div "Thanks!" at bounding box center [113, 146] width 121 height 15
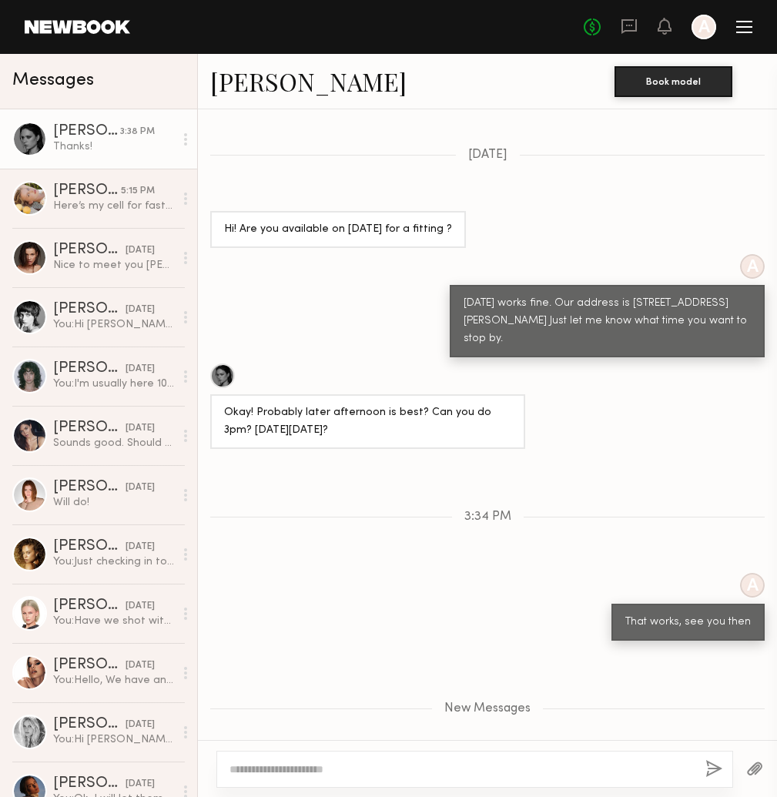
scroll to position [0, 0]
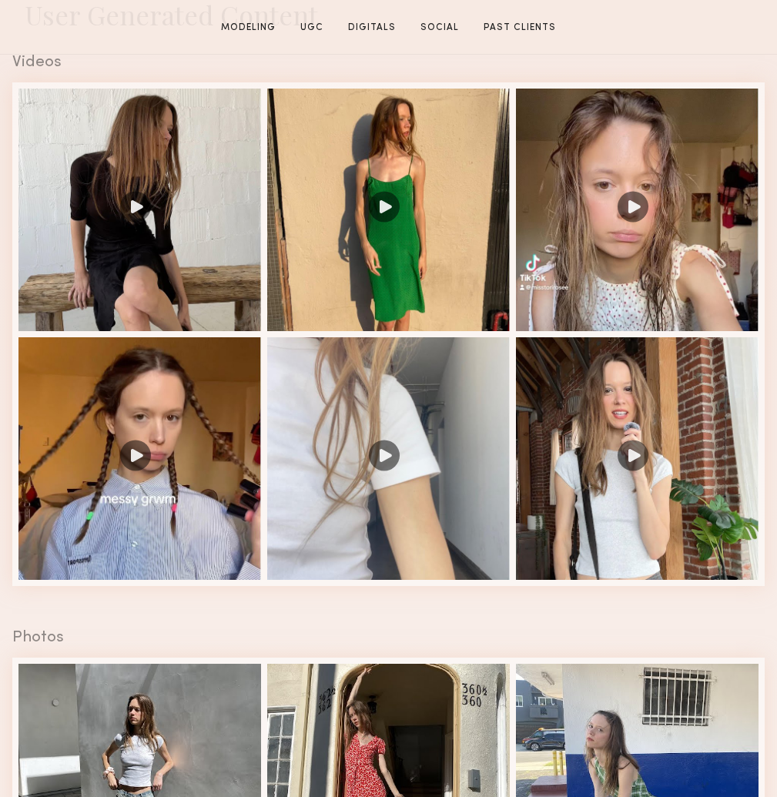
scroll to position [1558, 0]
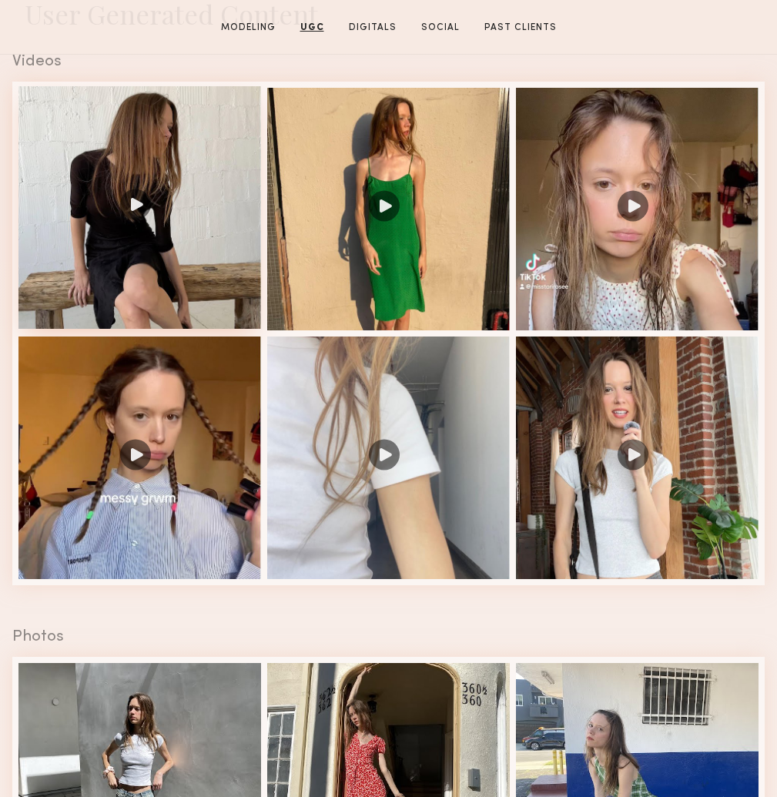
click at [167, 188] on div at bounding box center [139, 207] width 243 height 243
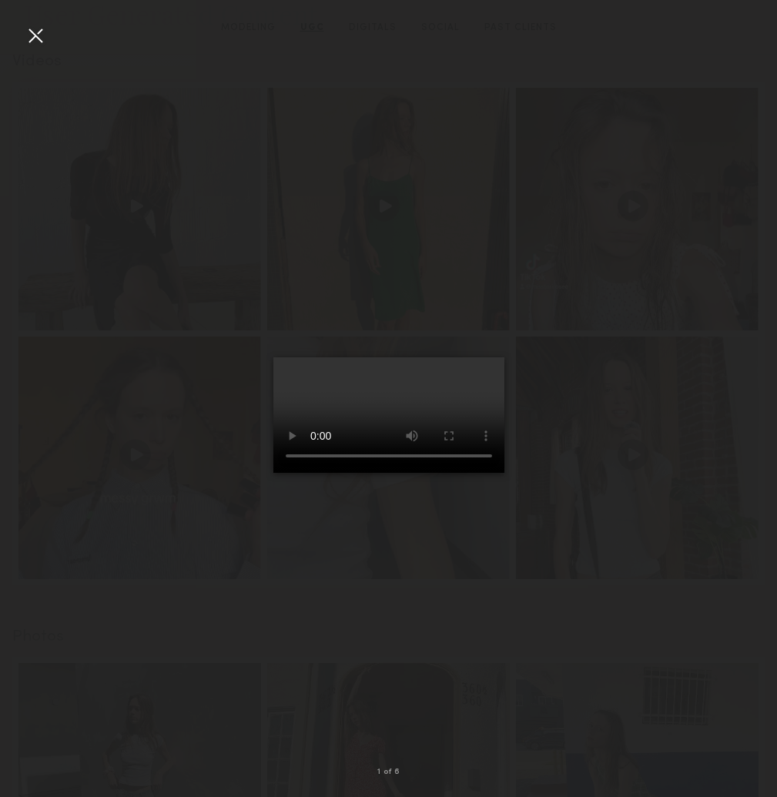
click at [29, 34] on div at bounding box center [35, 35] width 25 height 25
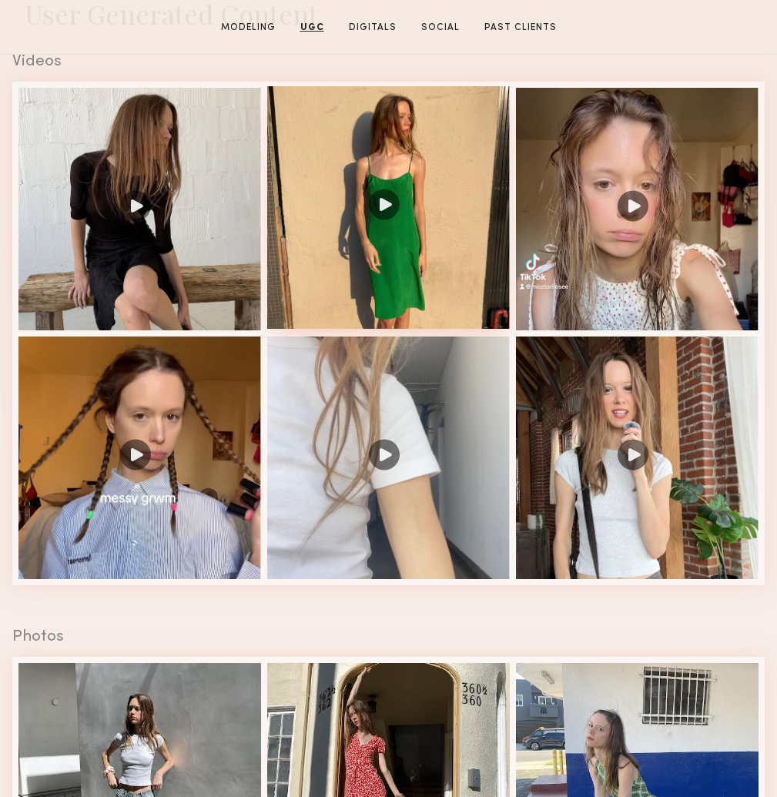
click at [364, 278] on div at bounding box center [388, 207] width 243 height 243
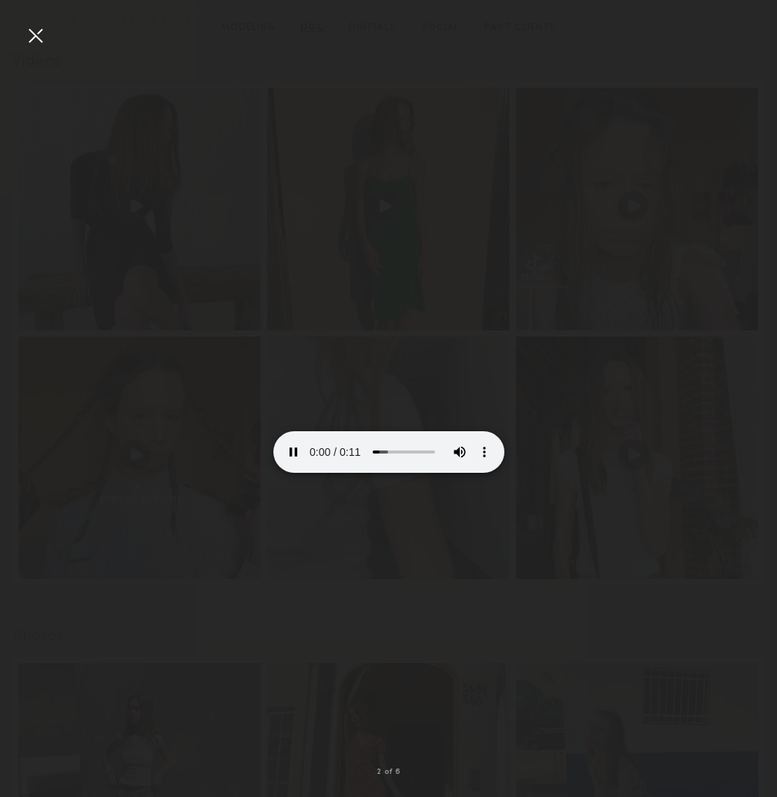
click at [32, 36] on div at bounding box center [35, 35] width 25 height 25
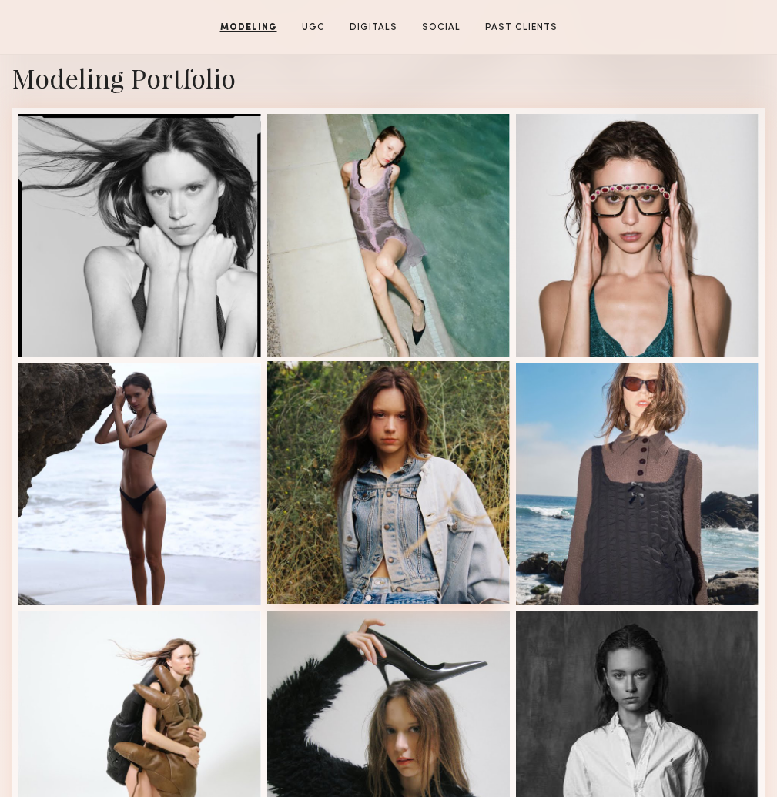
scroll to position [326, 0]
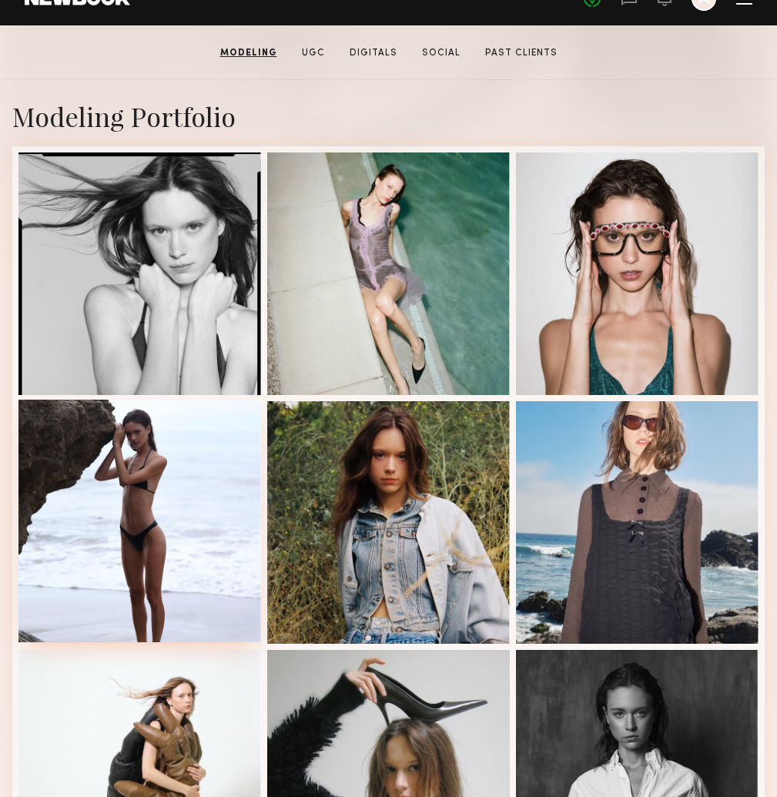
click at [175, 495] on div at bounding box center [139, 521] width 243 height 243
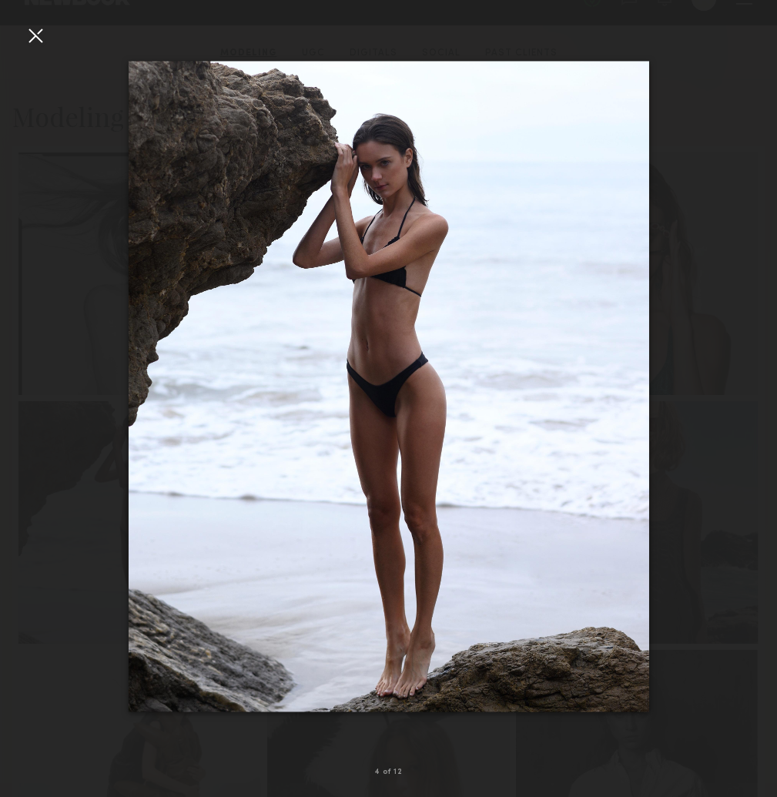
click at [34, 39] on div at bounding box center [35, 35] width 25 height 25
